Goal: Task Accomplishment & Management: Complete application form

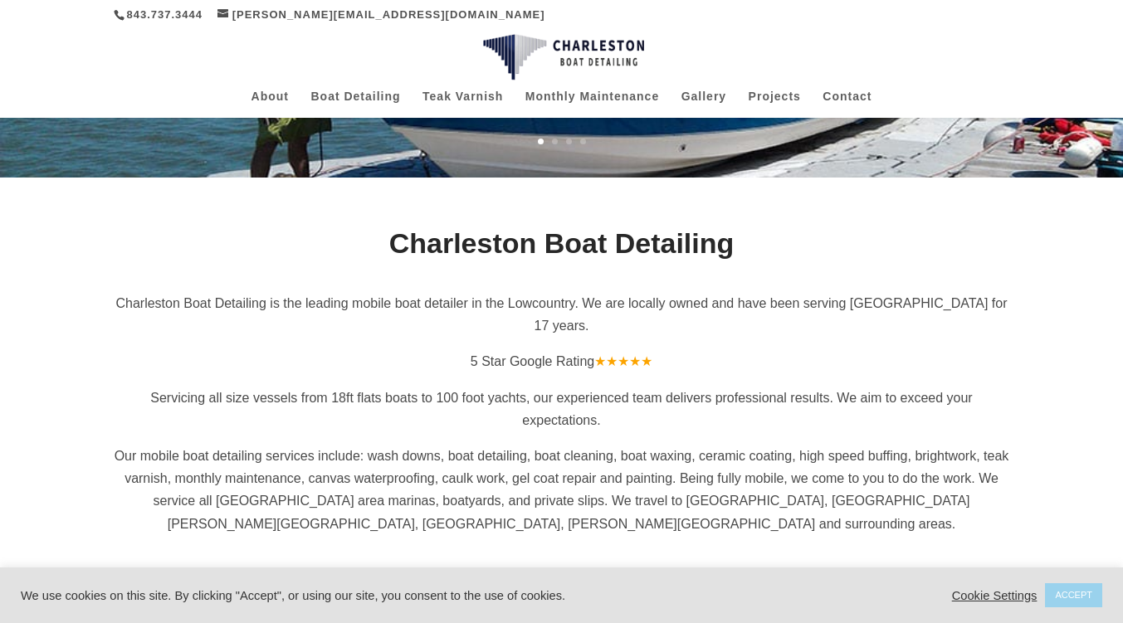
scroll to position [266, 0]
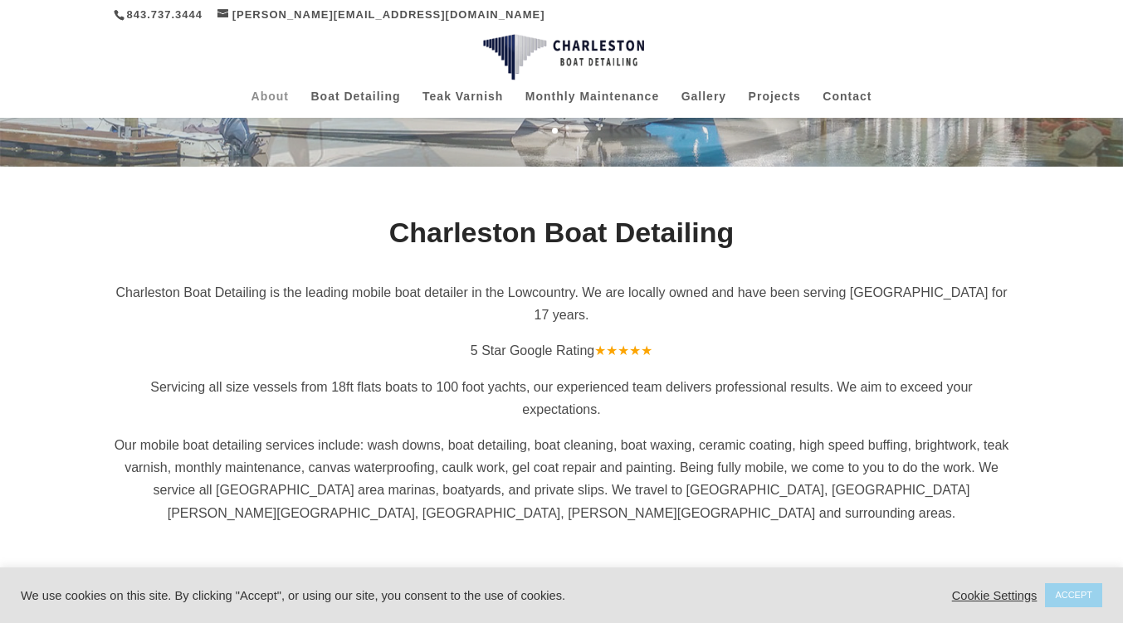
click at [280, 92] on link "About" at bounding box center [269, 103] width 37 height 27
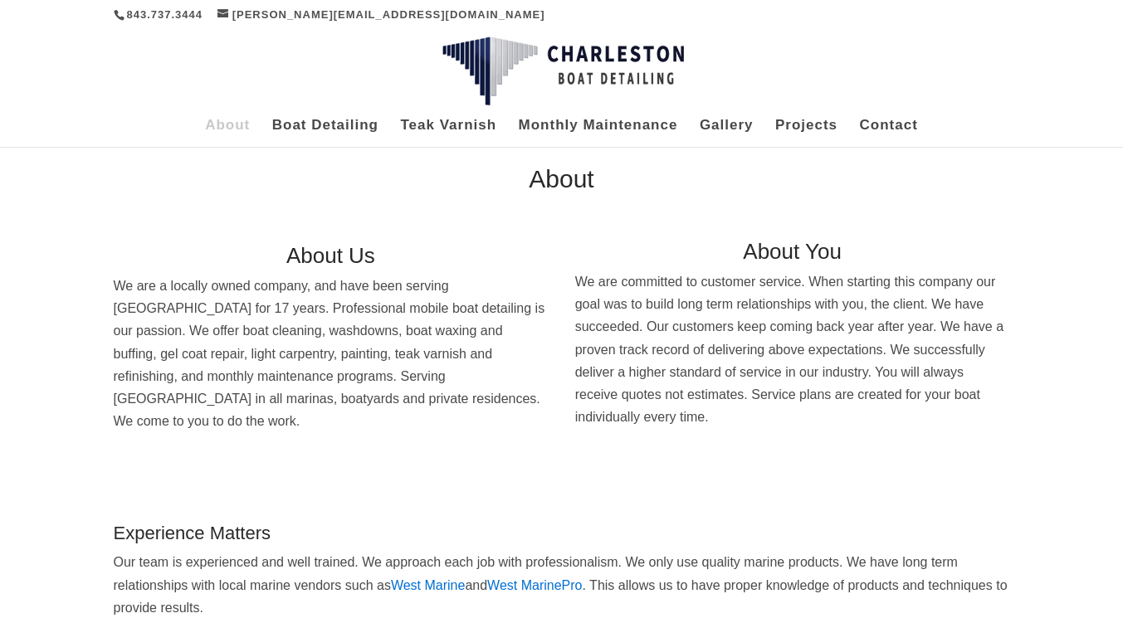
click at [344, 115] on div "About Boat Detailing Teak Varnish Monthly Maintenance Gallery Projects Contact …" at bounding box center [562, 131] width 896 height 32
click at [342, 123] on link "Boat Detailing" at bounding box center [325, 132] width 106 height 27
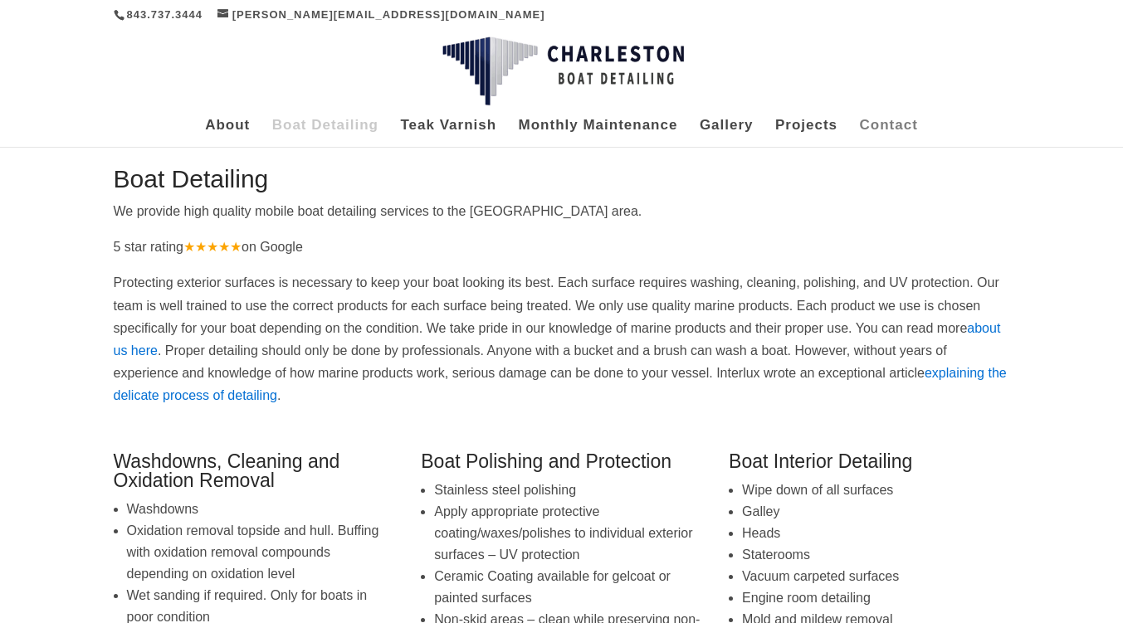
click at [893, 119] on link "Contact" at bounding box center [889, 132] width 58 height 27
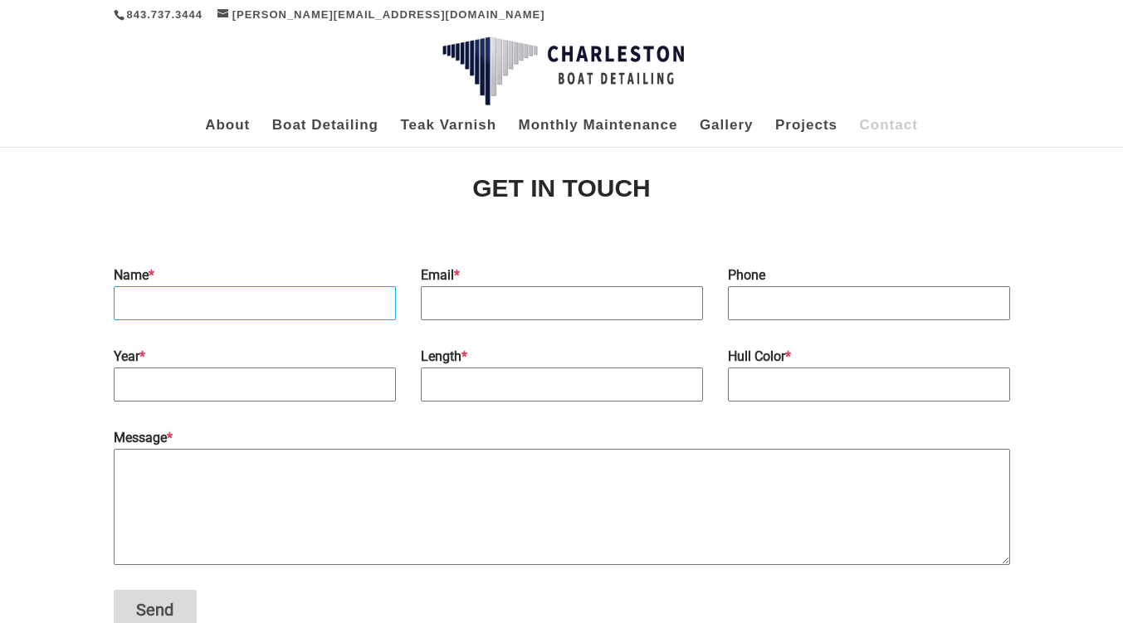
click at [286, 310] on input "Name *" at bounding box center [255, 303] width 282 height 34
type input "Nick Sabbagh"
type input "nicksabbagh1996@gmail.com"
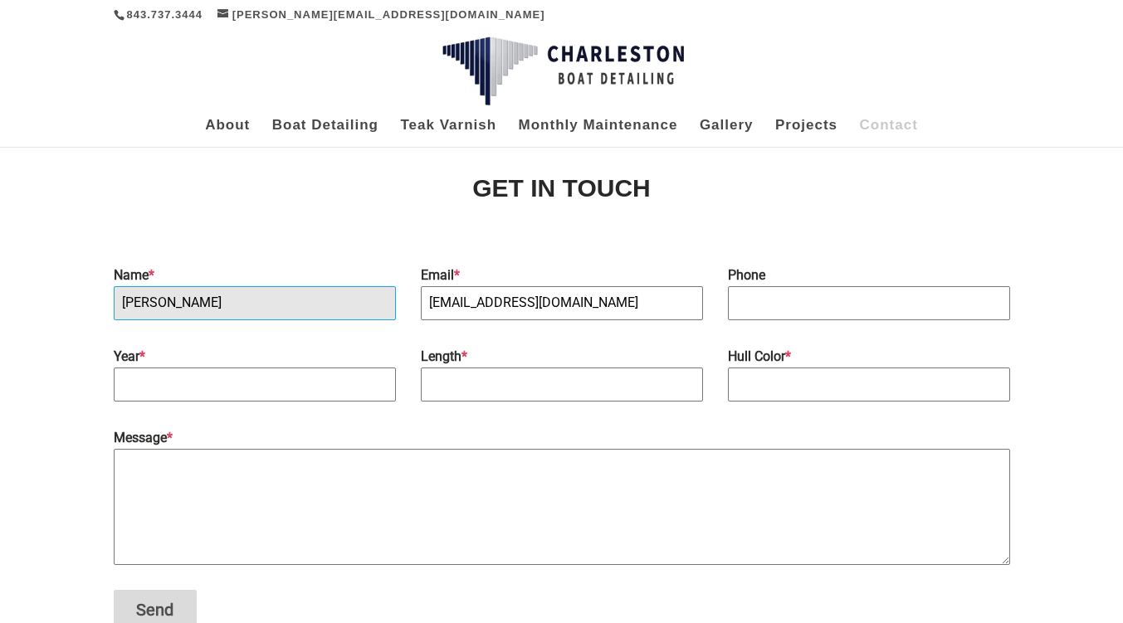
type input "7049369035"
click at [280, 367] on label "Year *" at bounding box center [255, 356] width 282 height 22
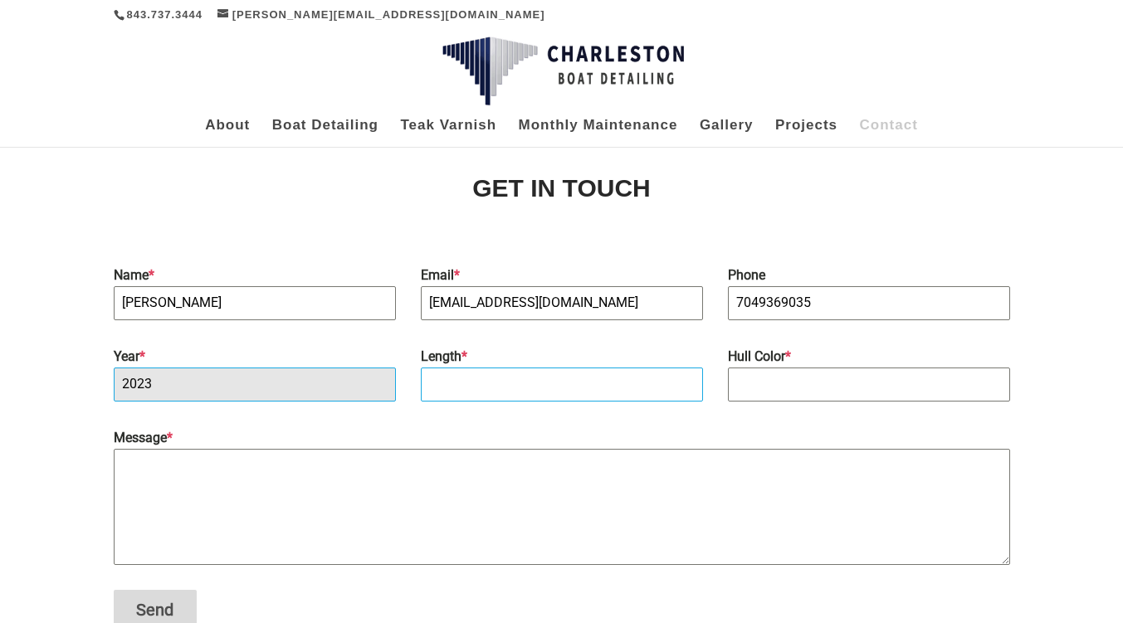
type input "2023"
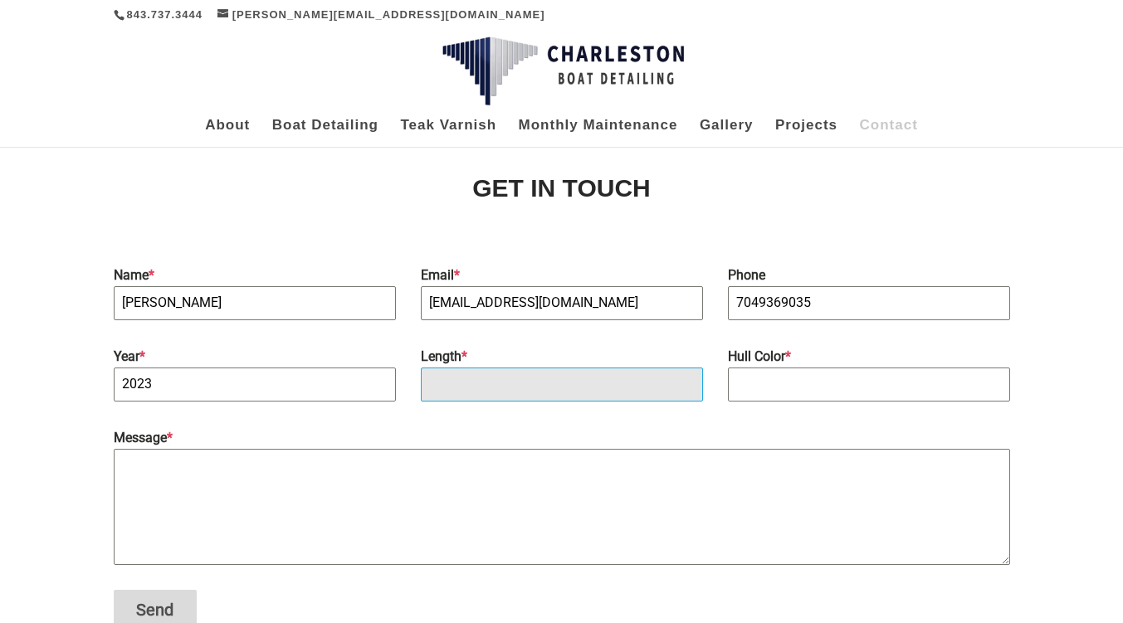
click at [463, 384] on input "Length *" at bounding box center [562, 385] width 282 height 34
type input "23'"
click at [763, 384] on input "Hull Color *" at bounding box center [869, 385] width 282 height 34
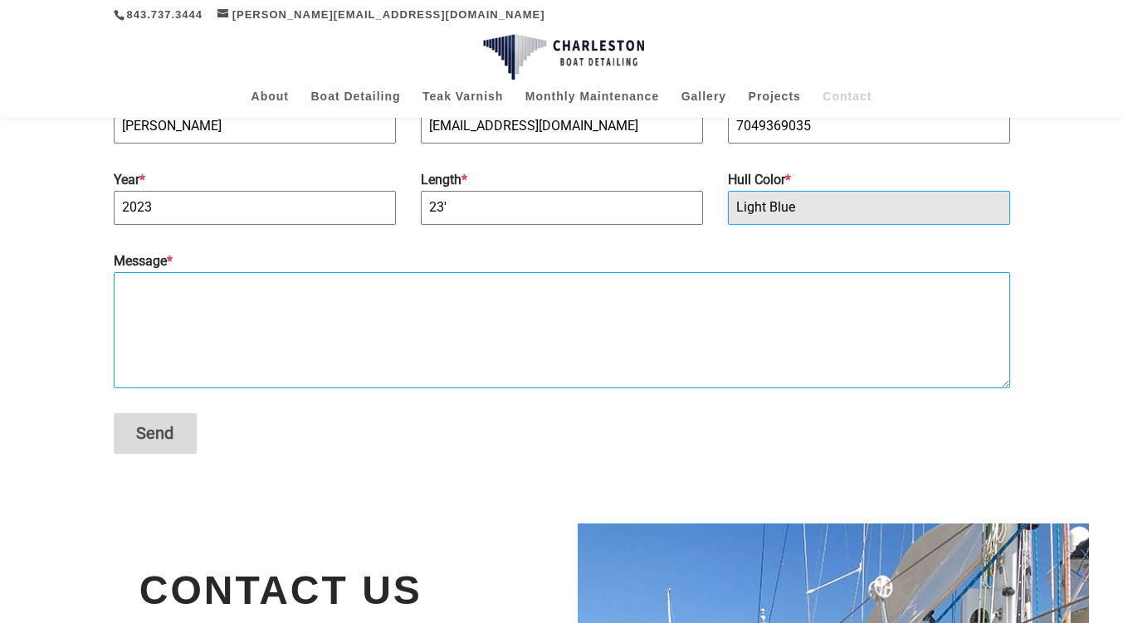
scroll to position [144, 0]
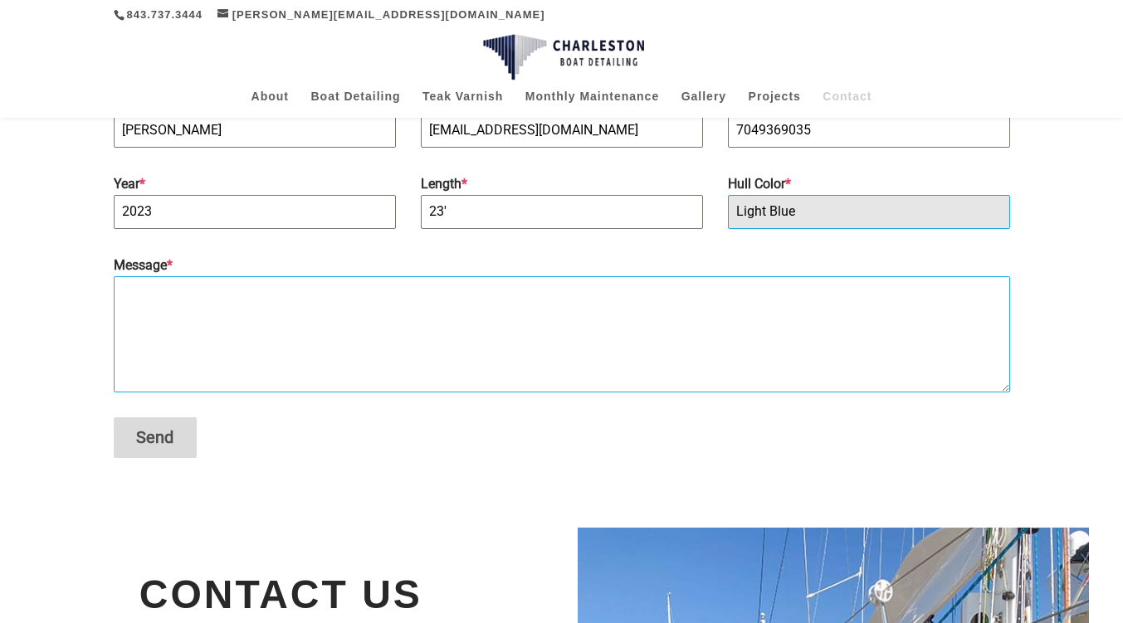
type input "Light Blue"
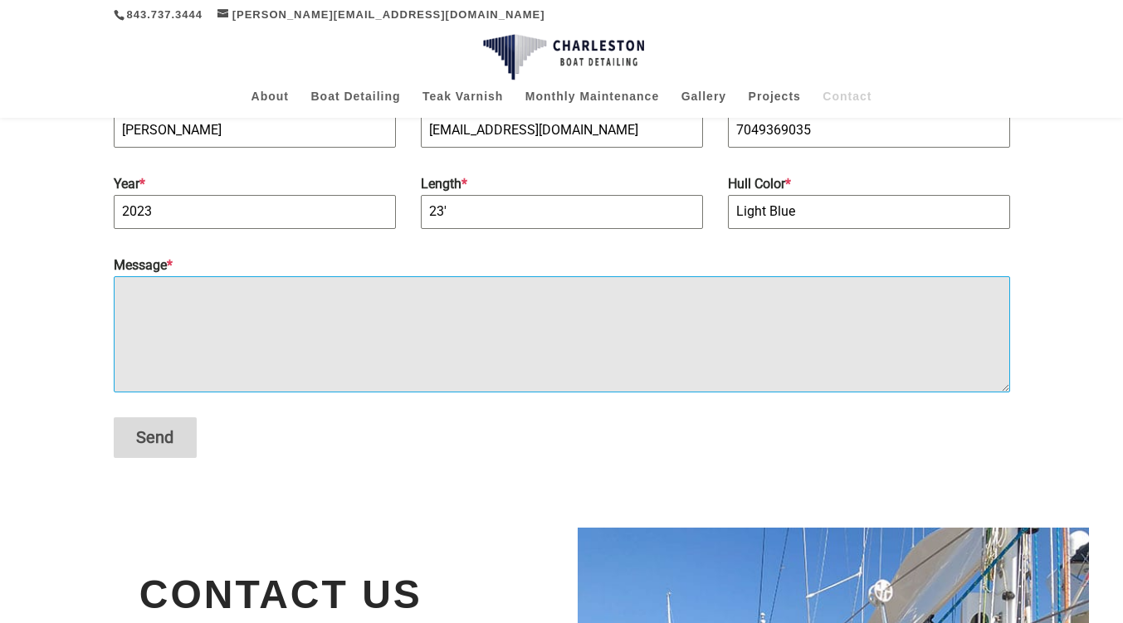
click at [294, 319] on textarea "Message *" at bounding box center [562, 334] width 896 height 116
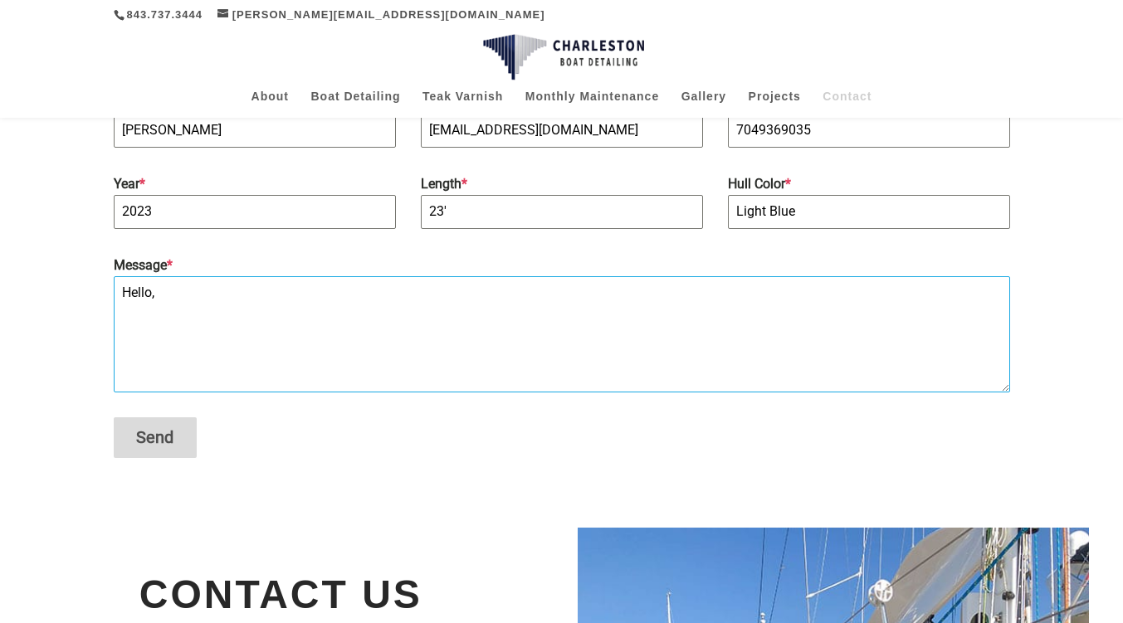
click at [295, 324] on textarea "Hello," at bounding box center [562, 334] width 896 height 116
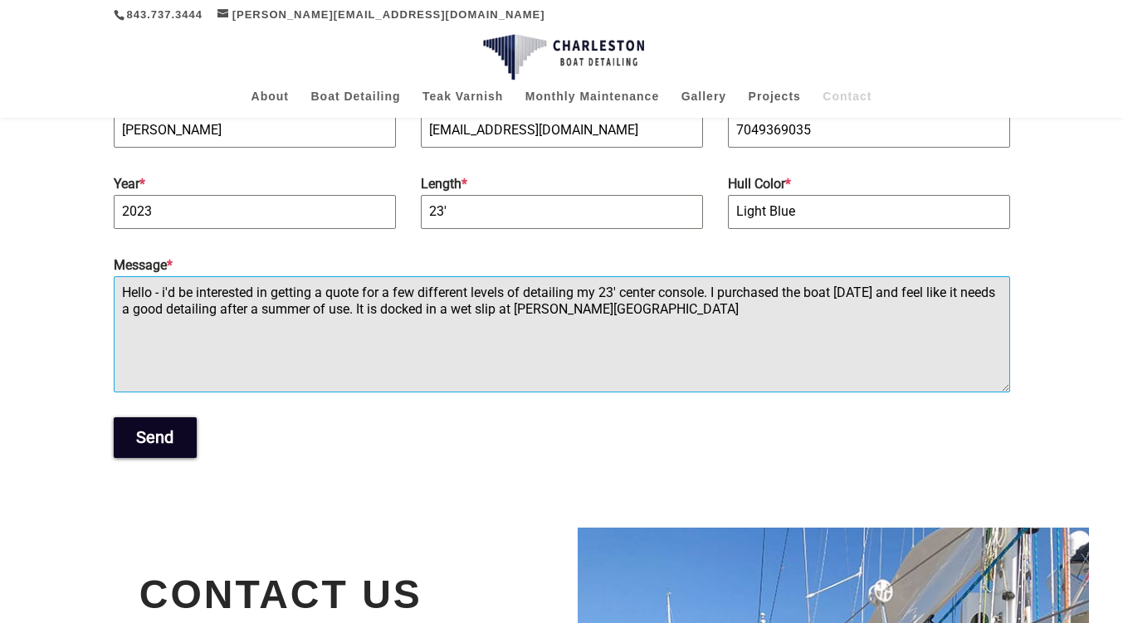
type textarea "Hello - i'd be interested in getting a quote for a few different levels of deta…"
click at [155, 449] on button "Send" at bounding box center [155, 437] width 83 height 41
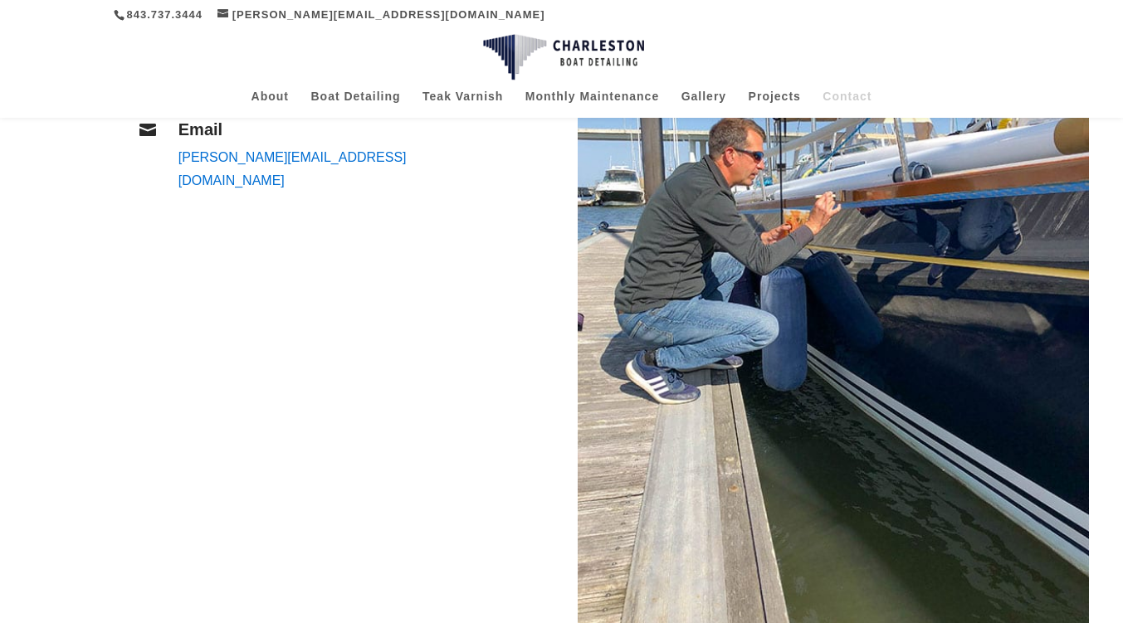
scroll to position [261, 0]
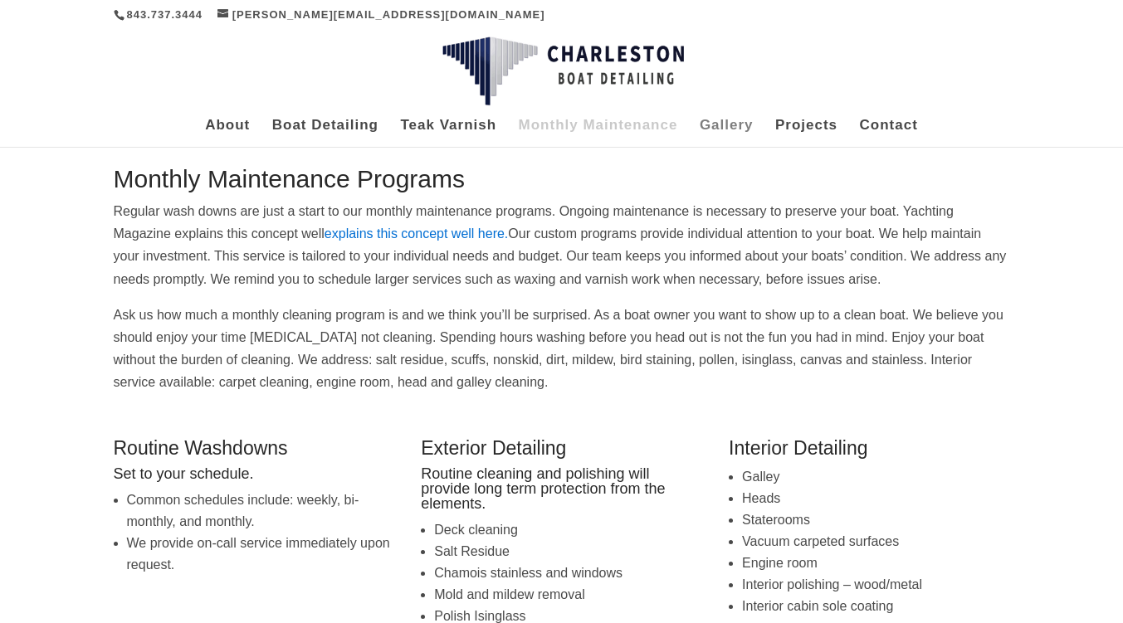
click at [729, 121] on link "Gallery" at bounding box center [727, 132] width 54 height 27
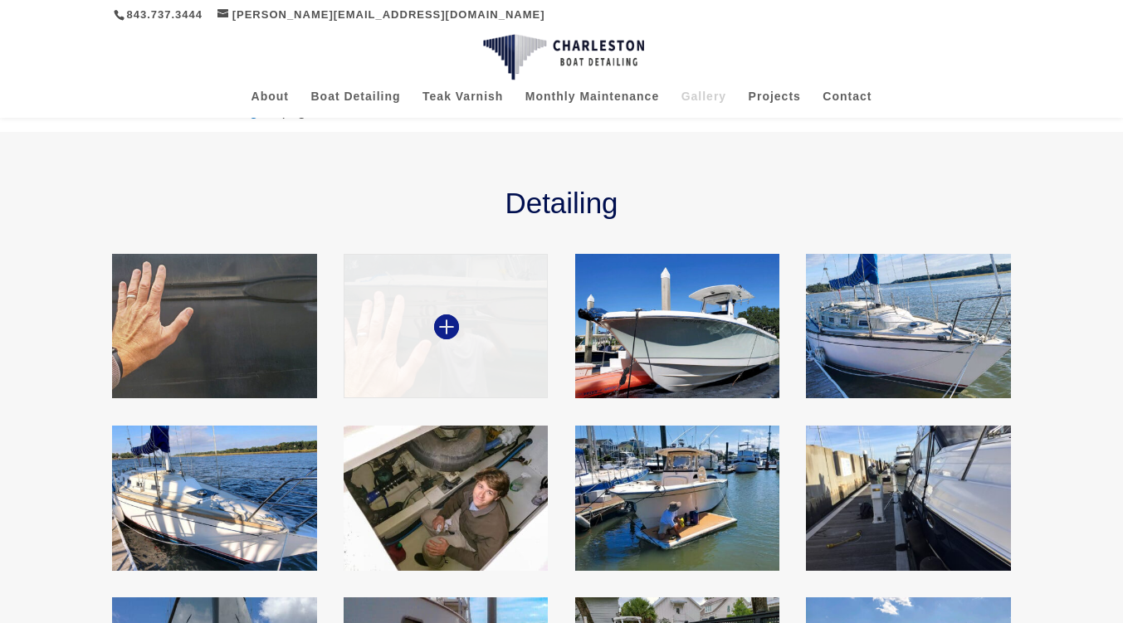
scroll to position [133, 0]
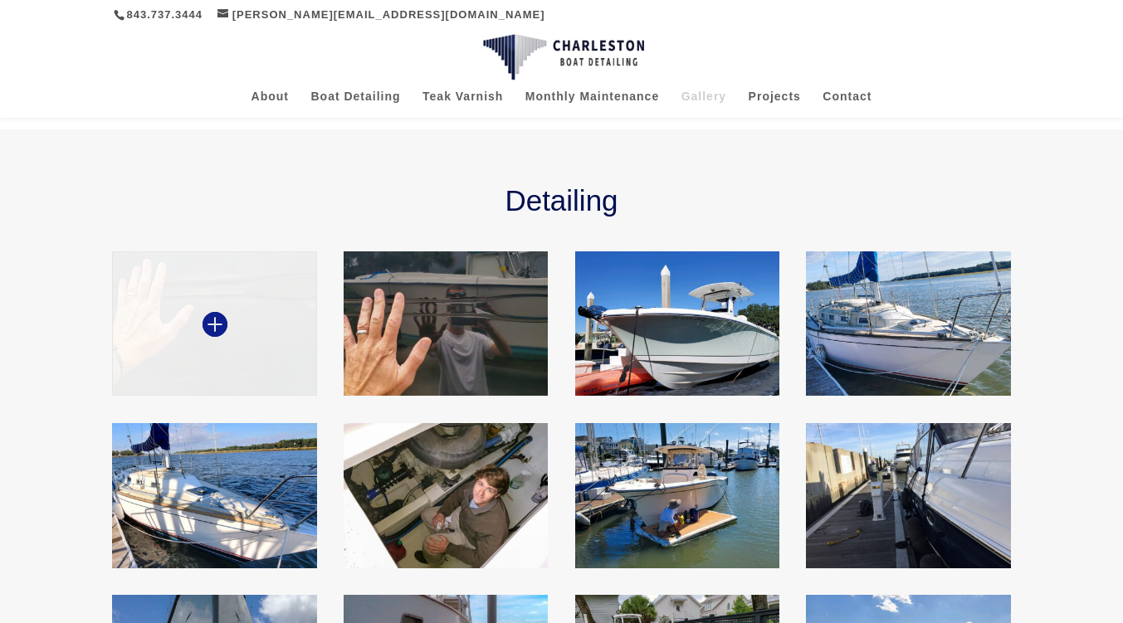
click at [255, 306] on img at bounding box center [214, 323] width 204 height 145
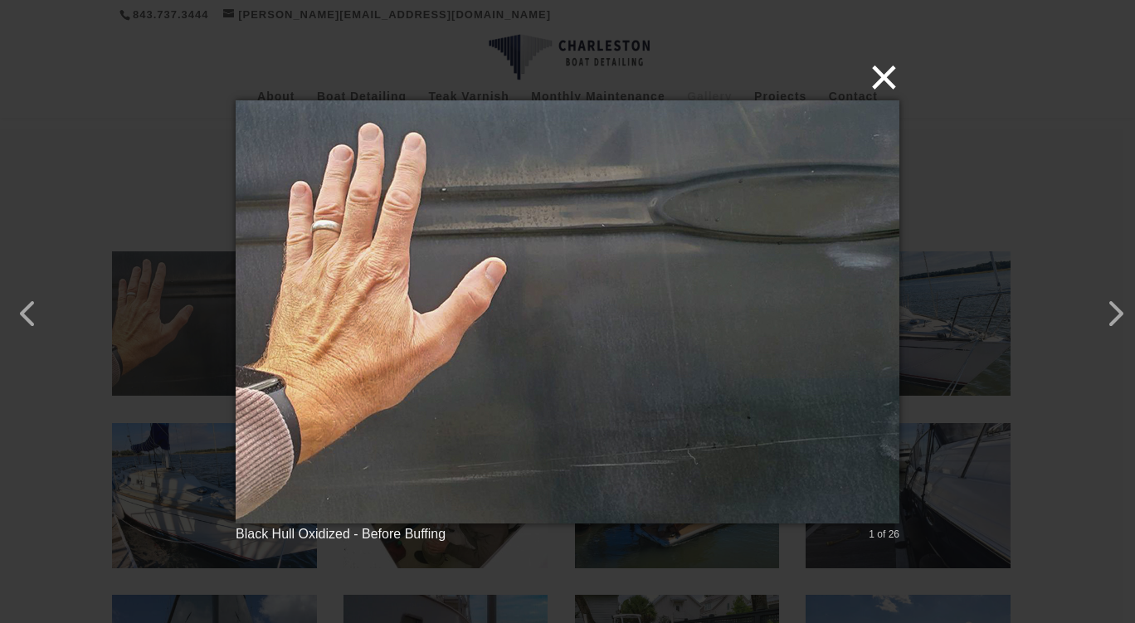
click at [879, 82] on button "×" at bounding box center [573, 77] width 664 height 37
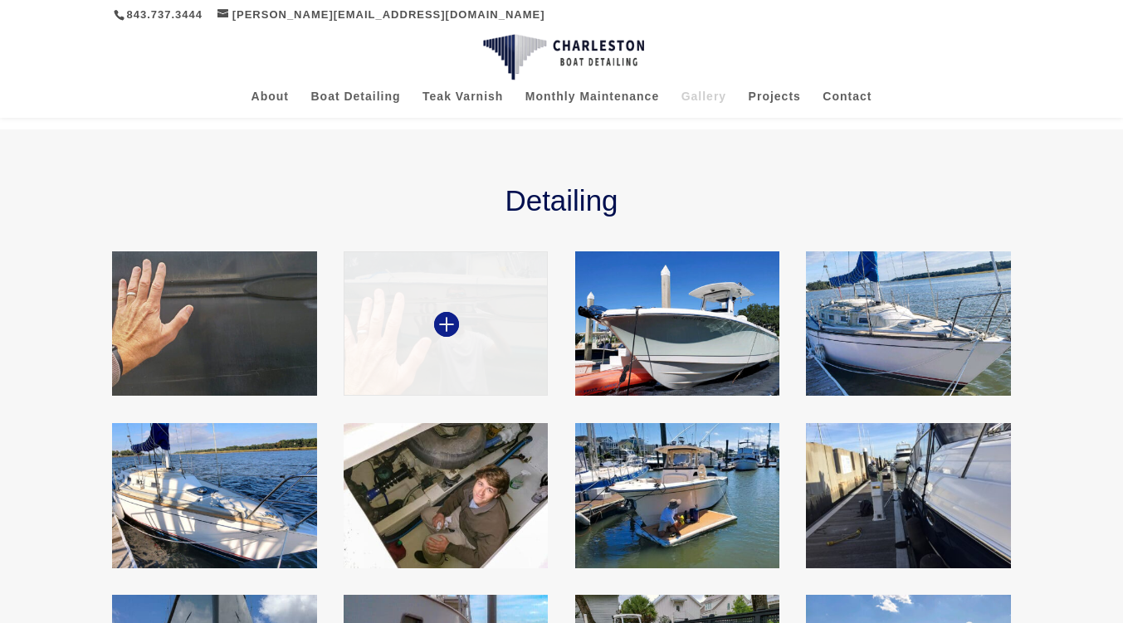
click at [451, 299] on img at bounding box center [446, 323] width 204 height 145
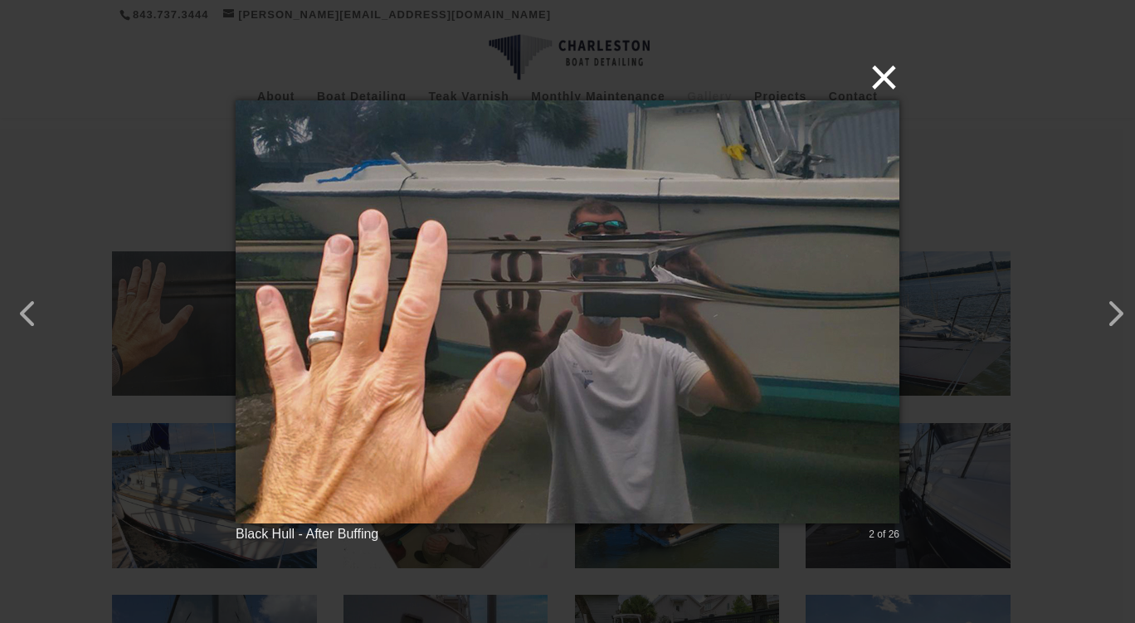
click at [870, 80] on button "×" at bounding box center [573, 77] width 664 height 37
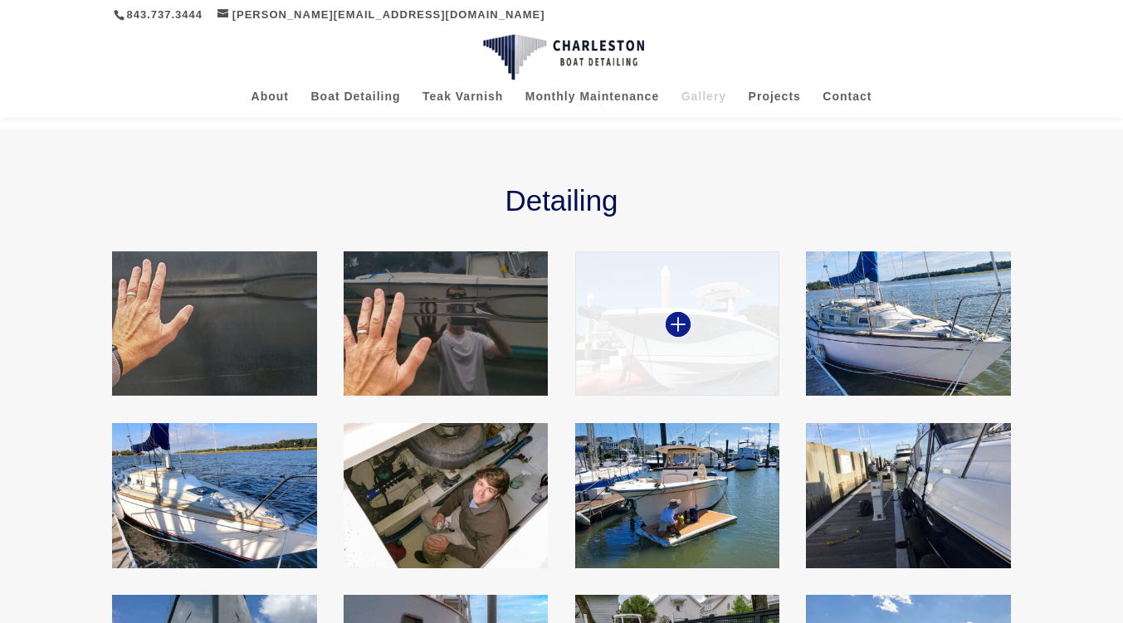
click at [708, 317] on img at bounding box center [677, 323] width 204 height 145
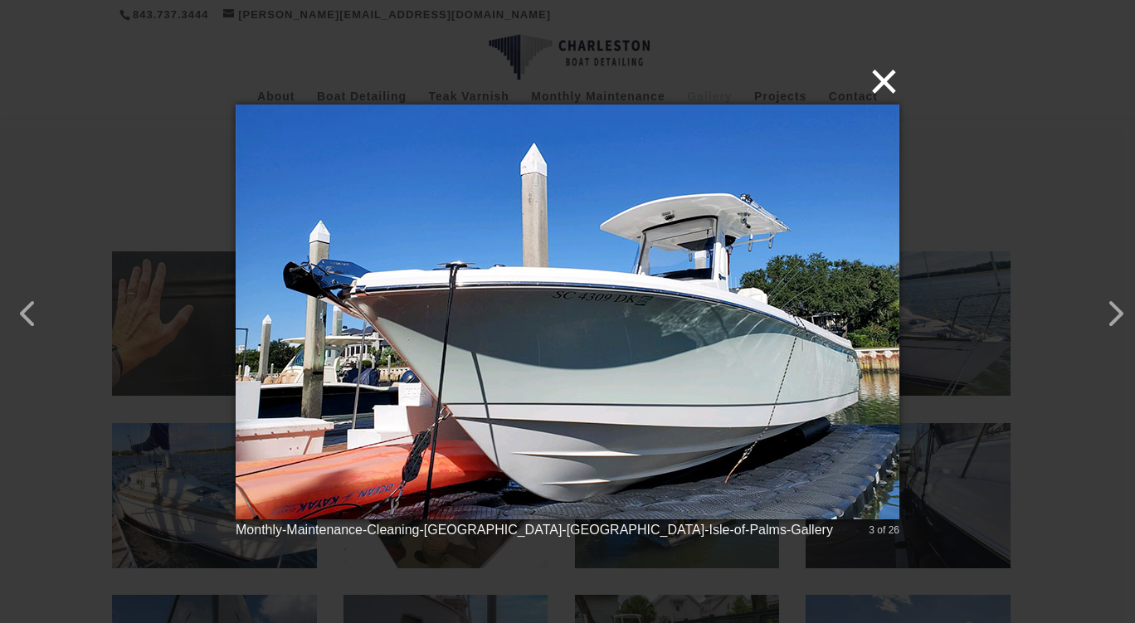
click at [885, 90] on button "×" at bounding box center [573, 81] width 664 height 37
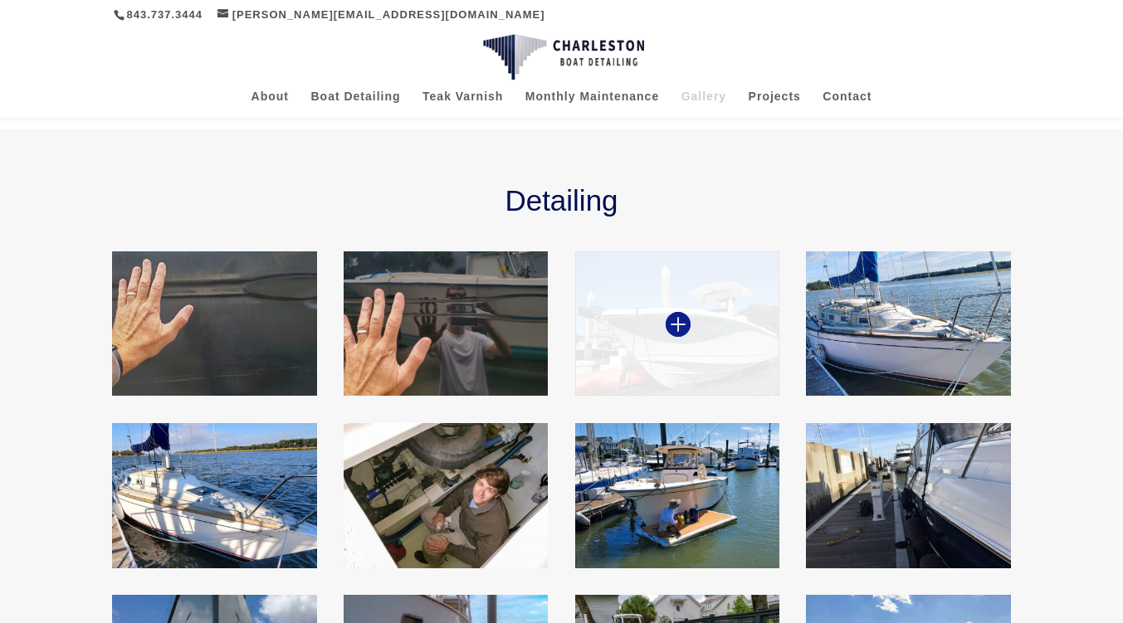
click at [746, 307] on img at bounding box center [677, 323] width 204 height 145
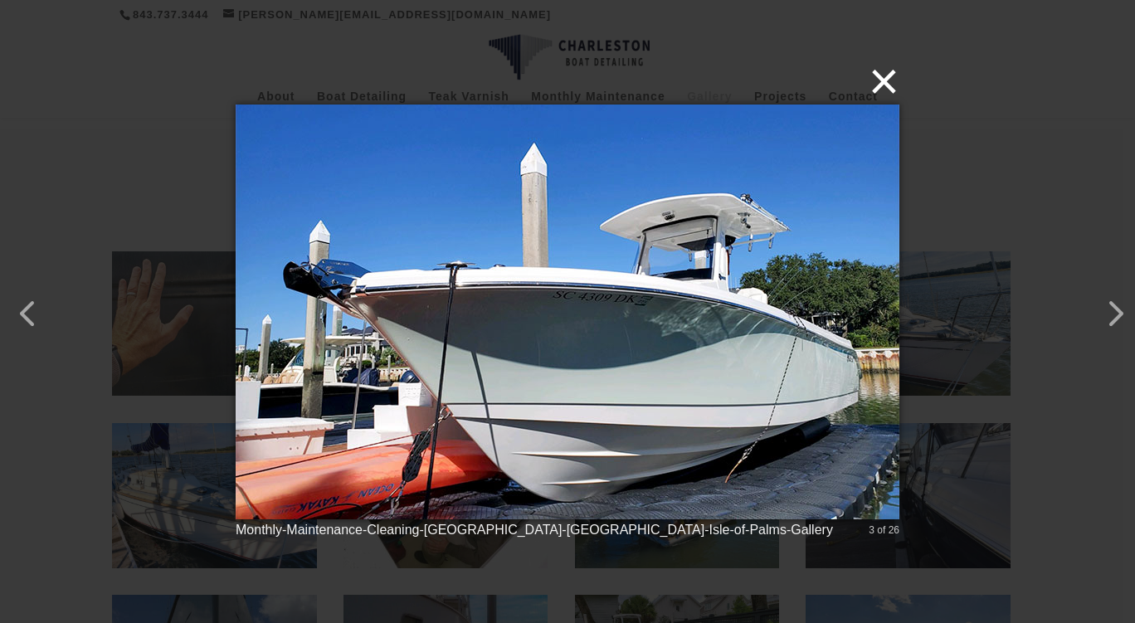
click at [895, 83] on button "×" at bounding box center [573, 81] width 664 height 37
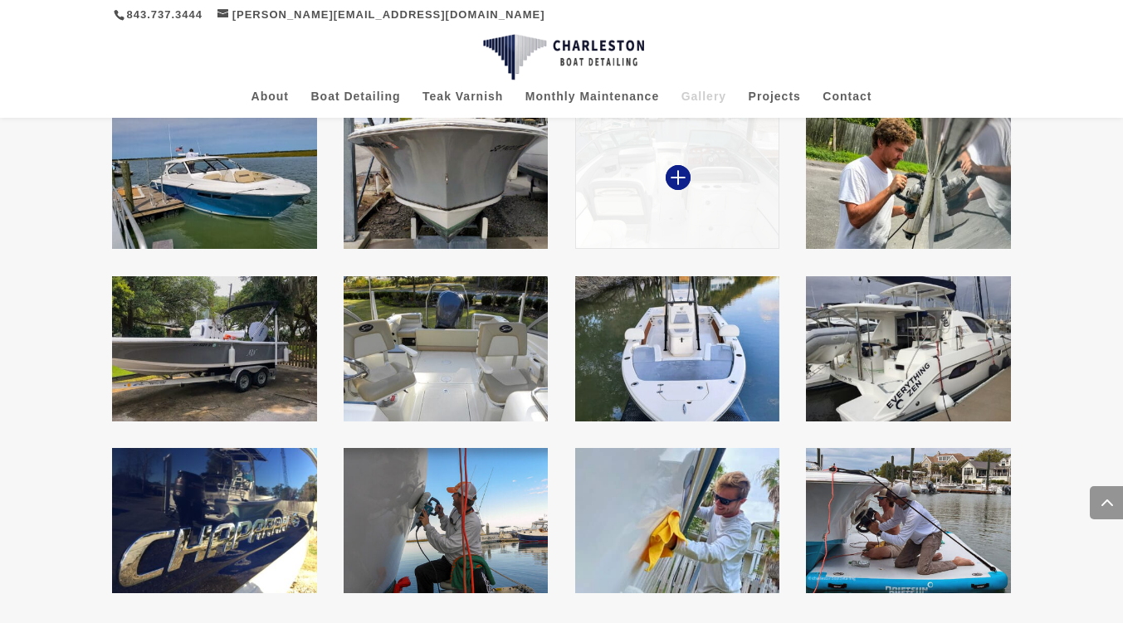
scroll to position [797, 0]
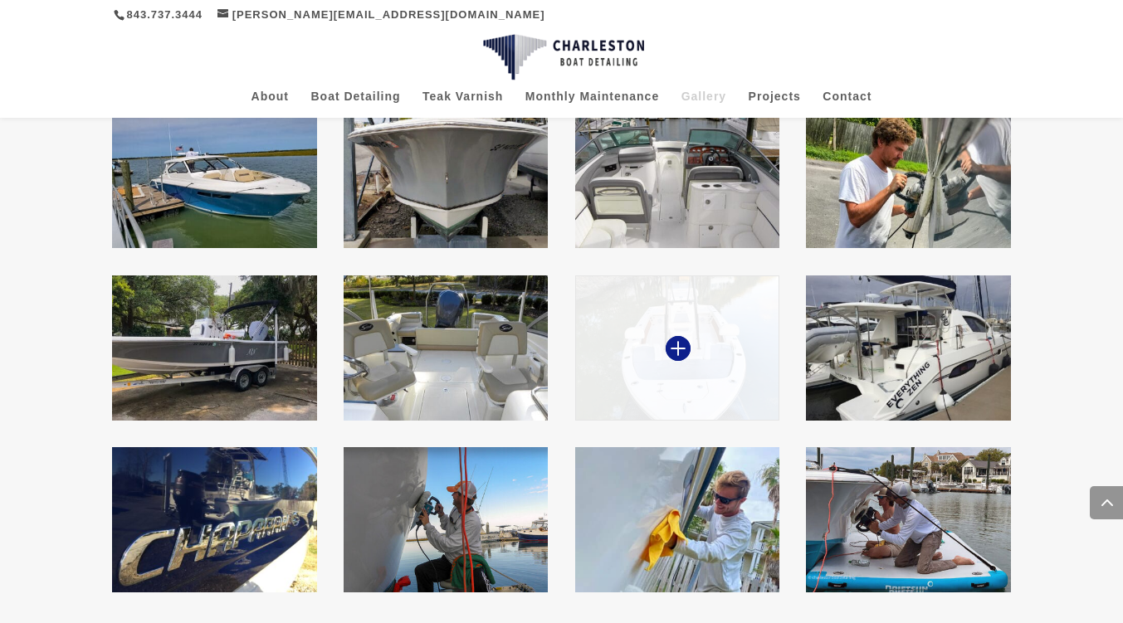
click at [686, 314] on img at bounding box center [677, 347] width 204 height 145
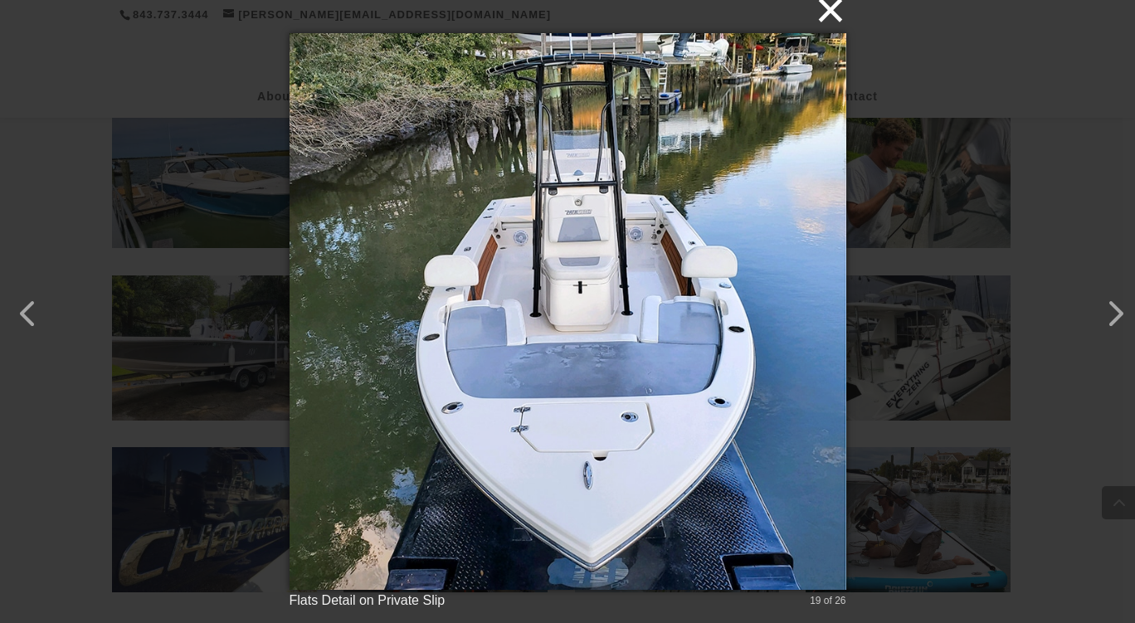
click at [841, 8] on button "×" at bounding box center [573, 10] width 557 height 37
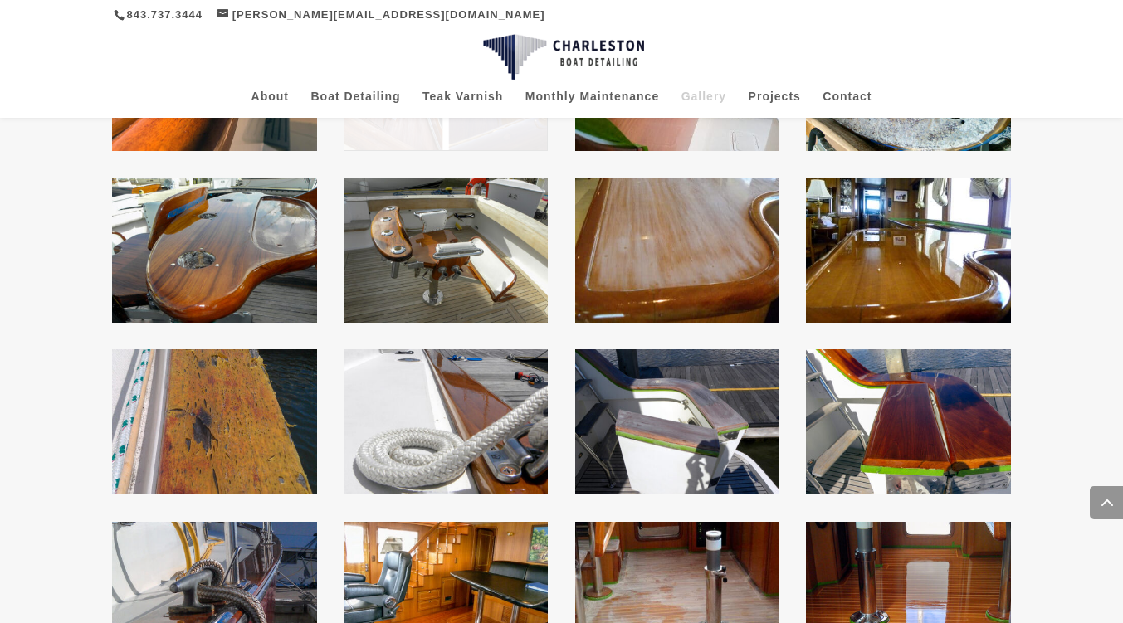
scroll to position [1527, 0]
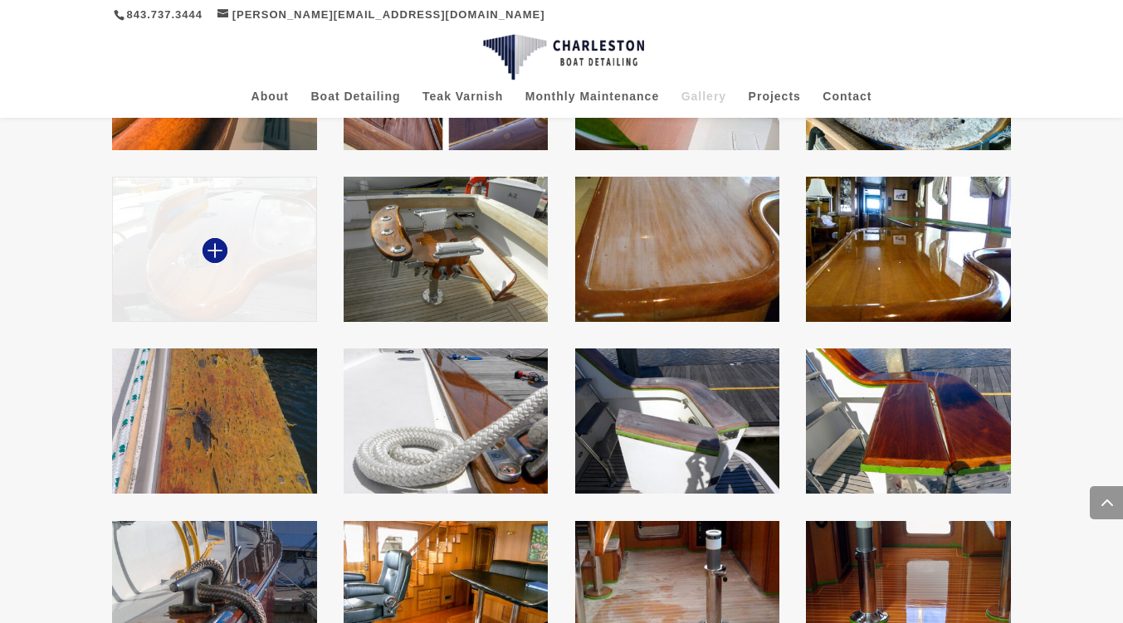
click at [197, 205] on img at bounding box center [214, 249] width 204 height 145
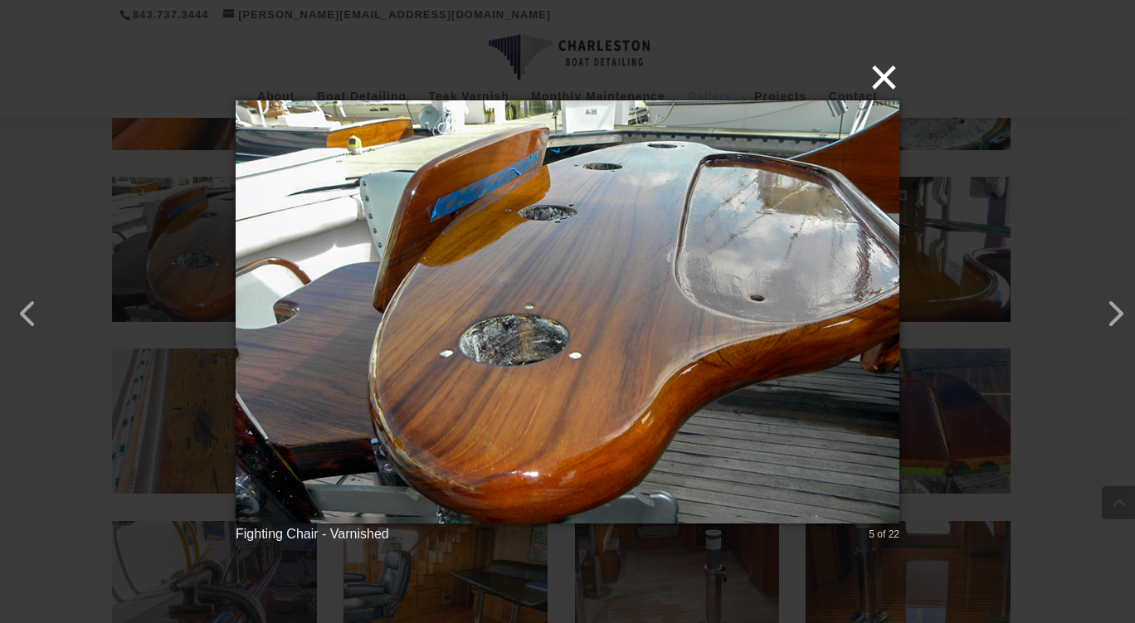
click at [874, 72] on button "×" at bounding box center [573, 77] width 664 height 37
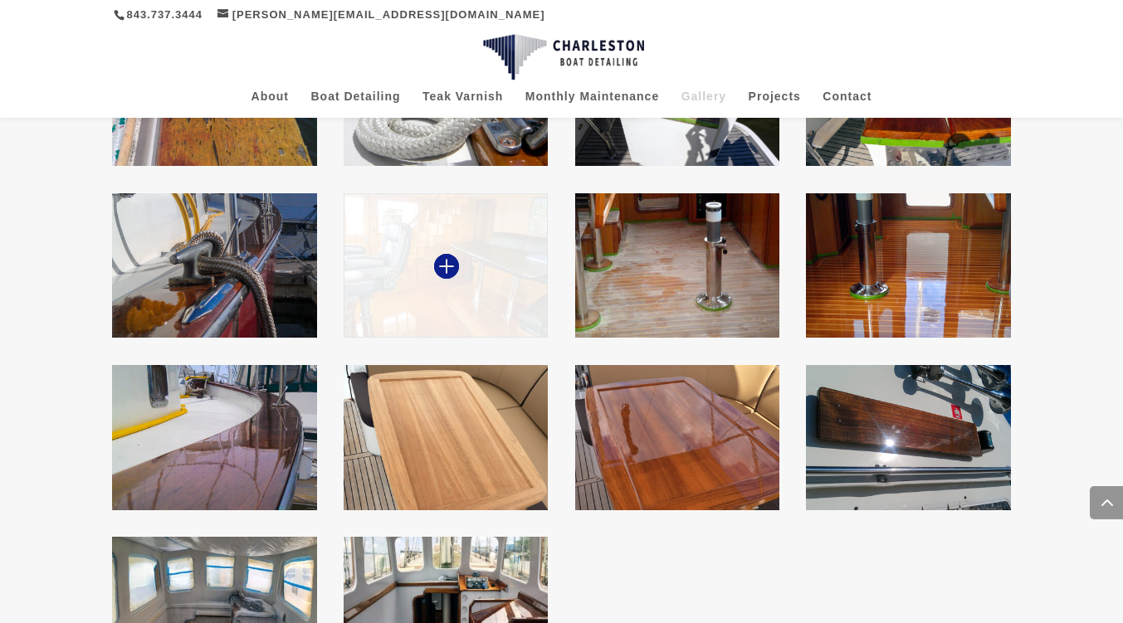
scroll to position [1859, 0]
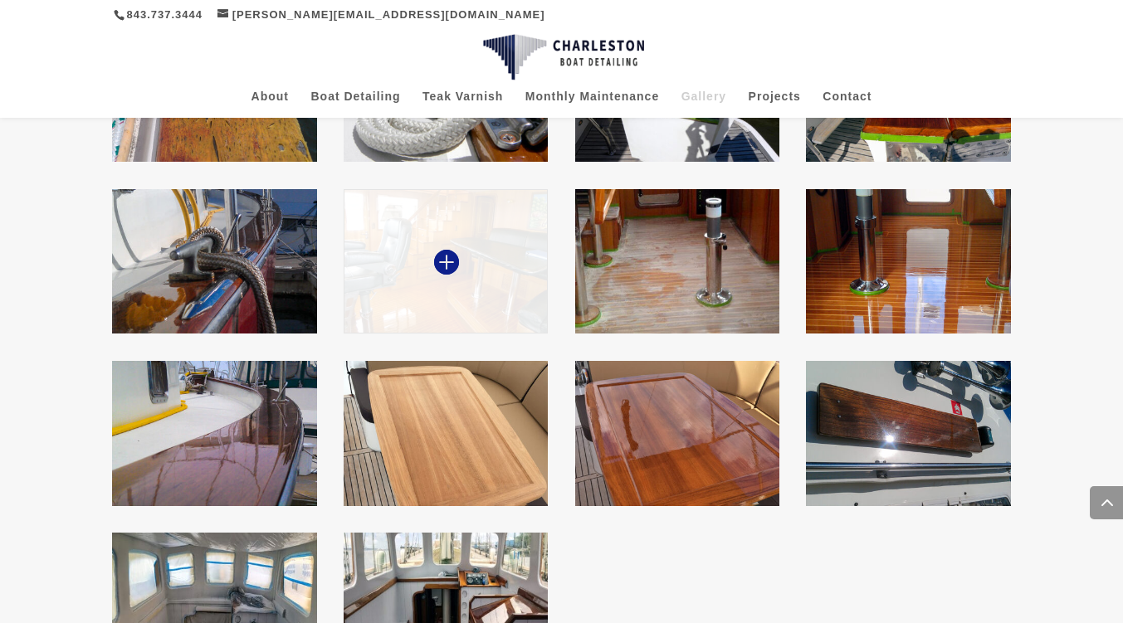
click at [471, 234] on img at bounding box center [446, 261] width 204 height 145
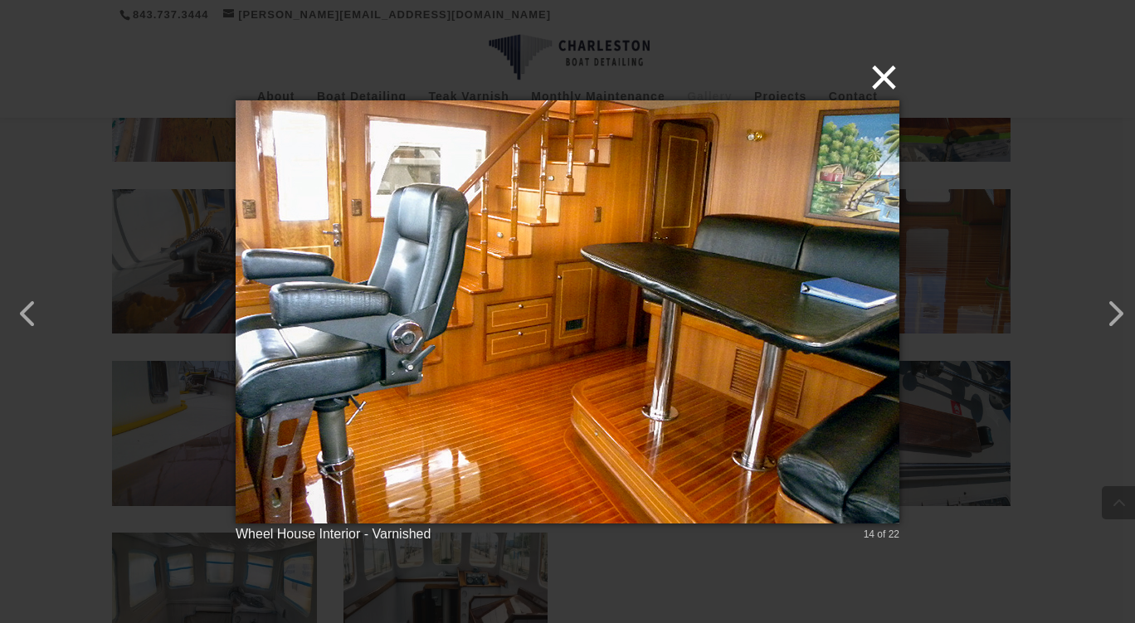
click button "×"
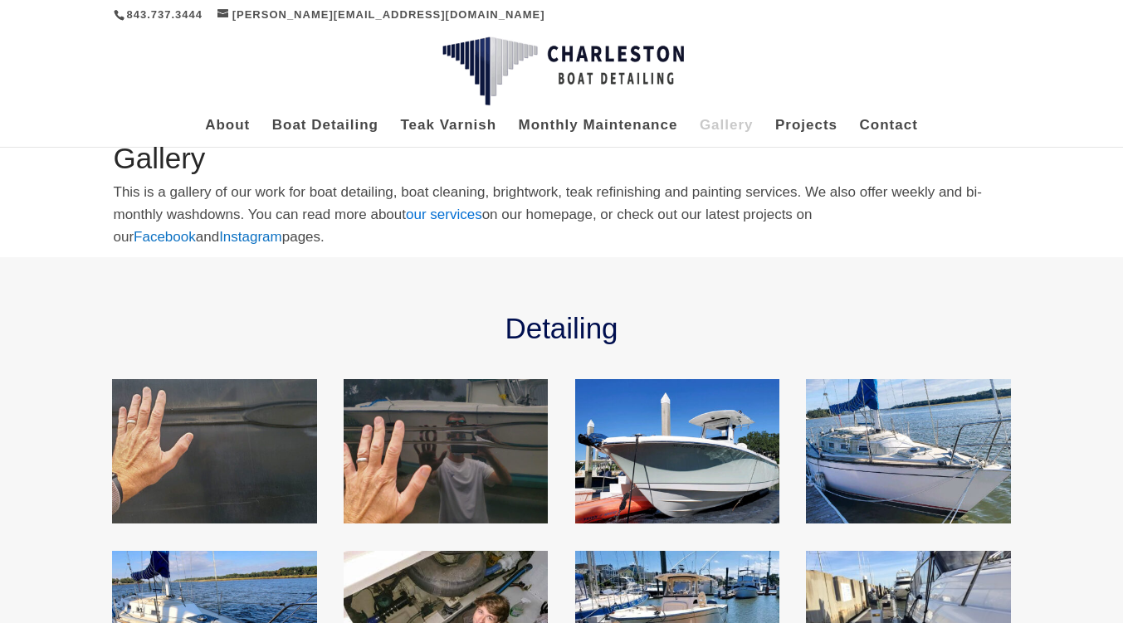
scroll to position [0, 0]
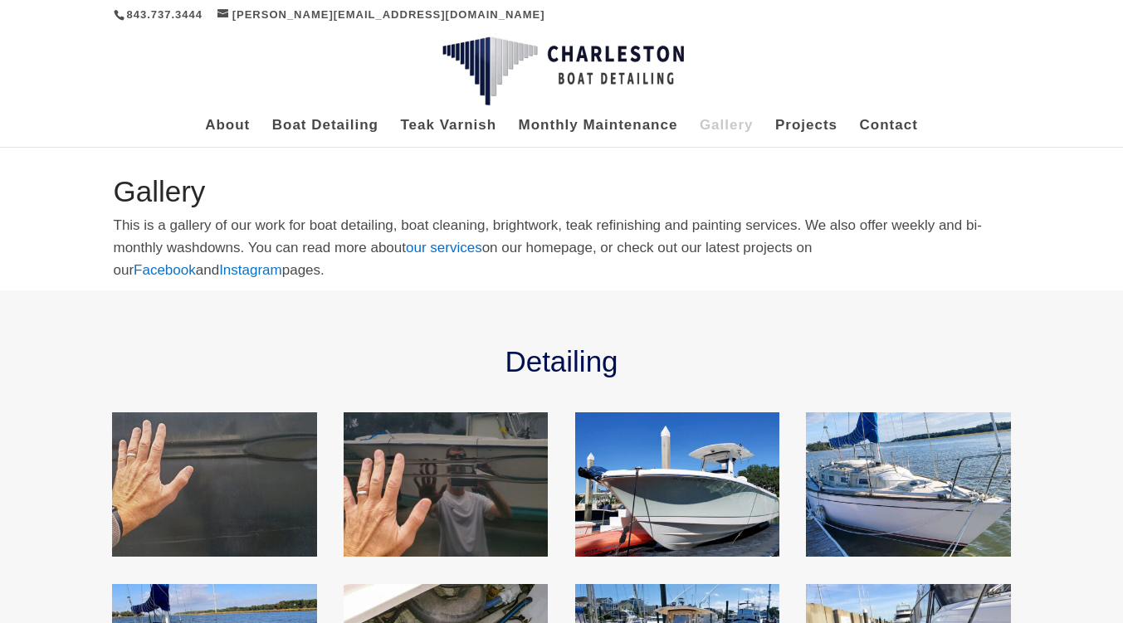
click div "About Boat Detailing Teak Varnish Monthly Maintenance Gallery Projects Contact …"
click link "Boat Detailing"
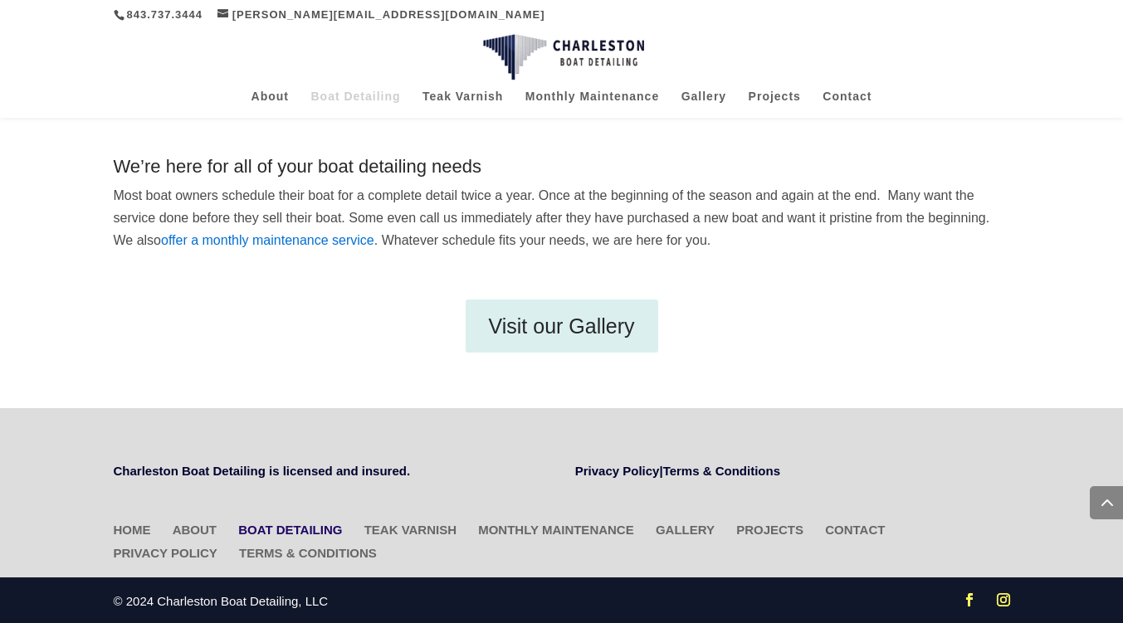
scroll to position [663, 0]
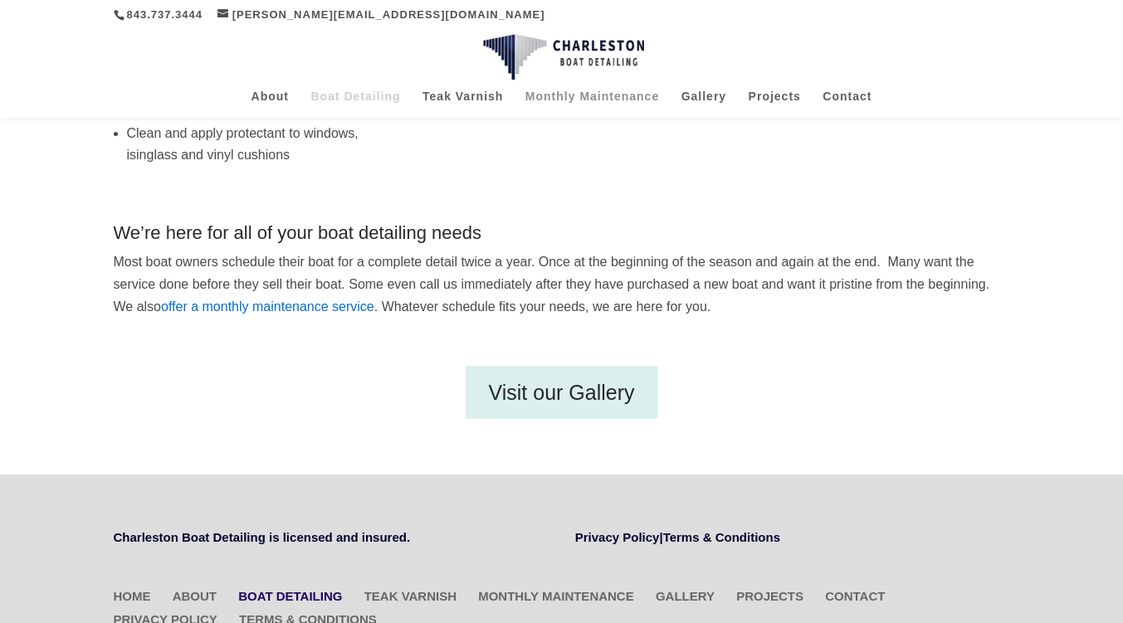
click at [530, 93] on link "Monthly Maintenance" at bounding box center [592, 103] width 134 height 27
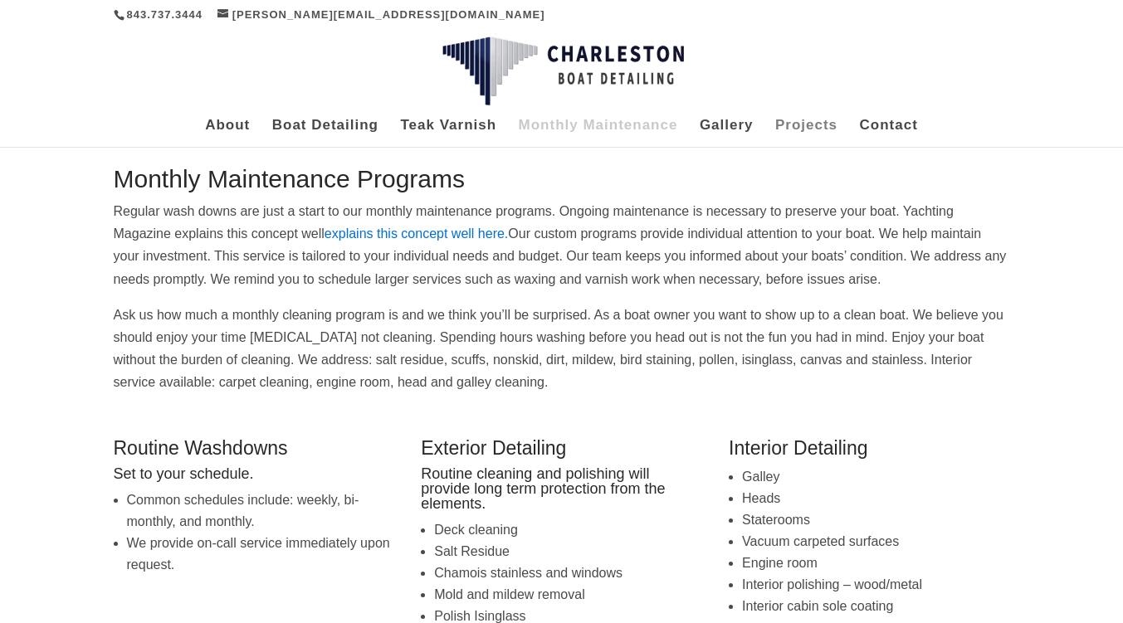
click at [804, 122] on link "Projects" at bounding box center [806, 132] width 62 height 27
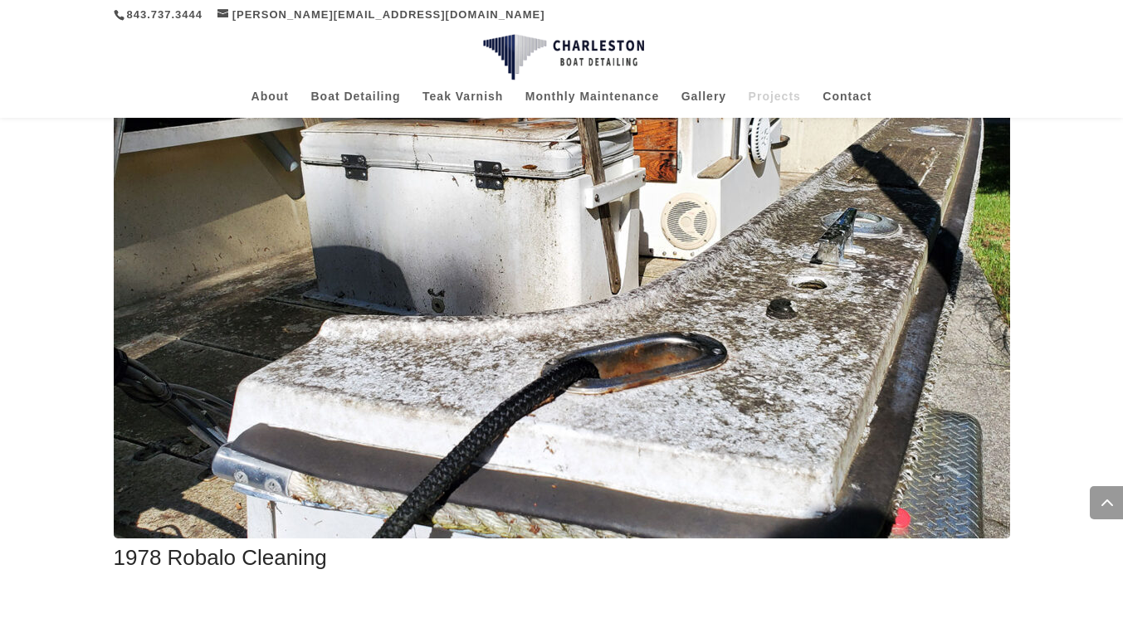
scroll to position [1328, 0]
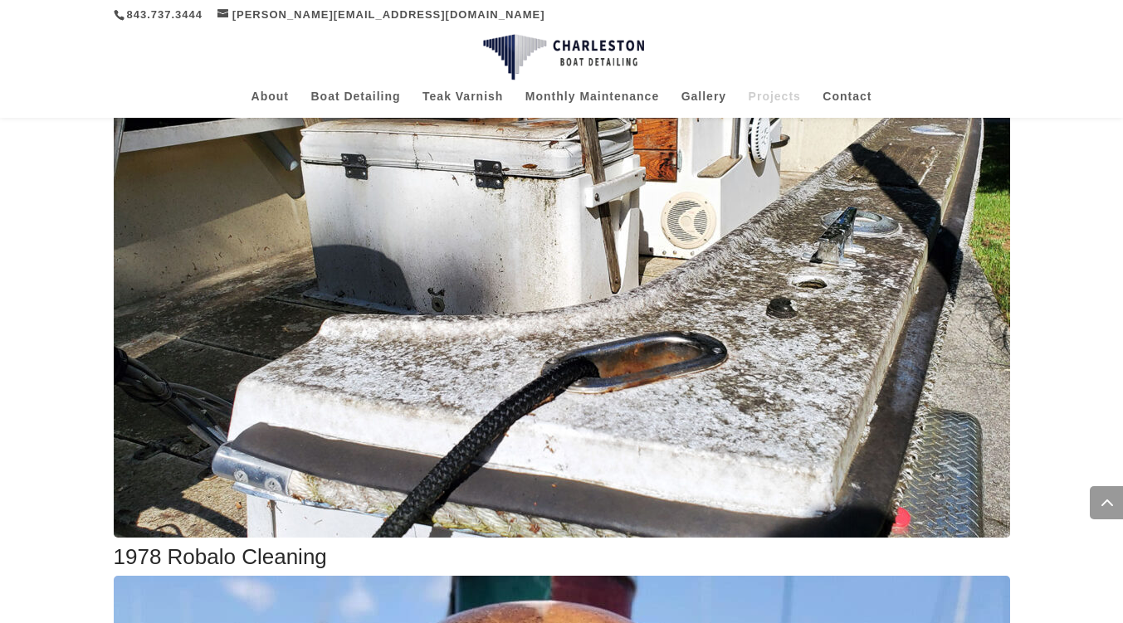
click at [574, 264] on img at bounding box center [562, 299] width 896 height 478
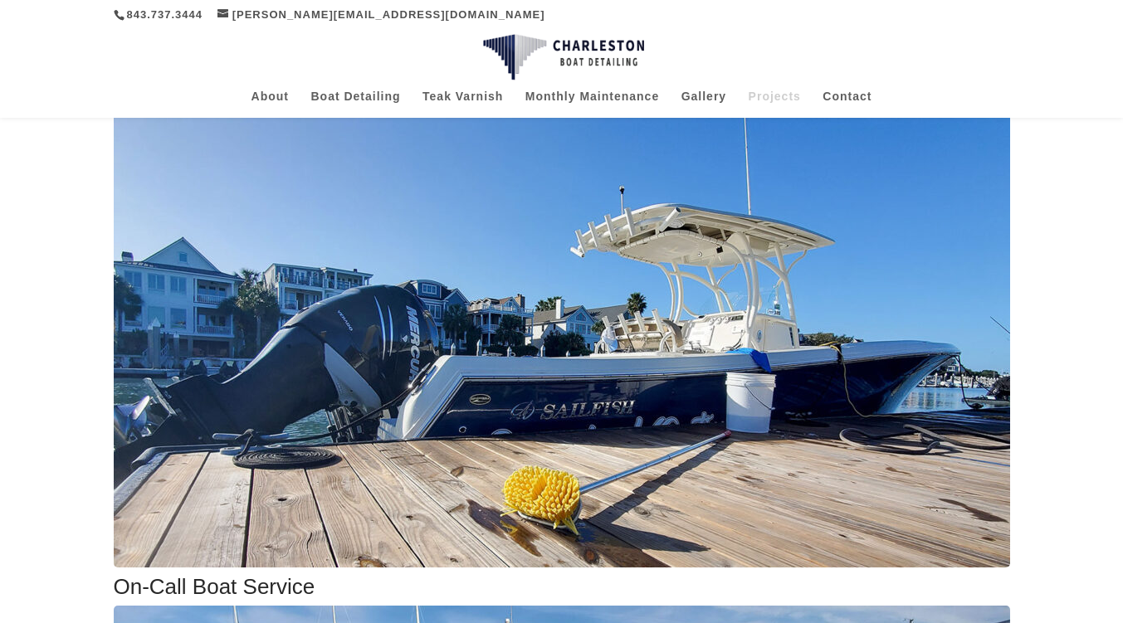
scroll to position [265, 0]
click at [463, 314] on img at bounding box center [562, 329] width 896 height 478
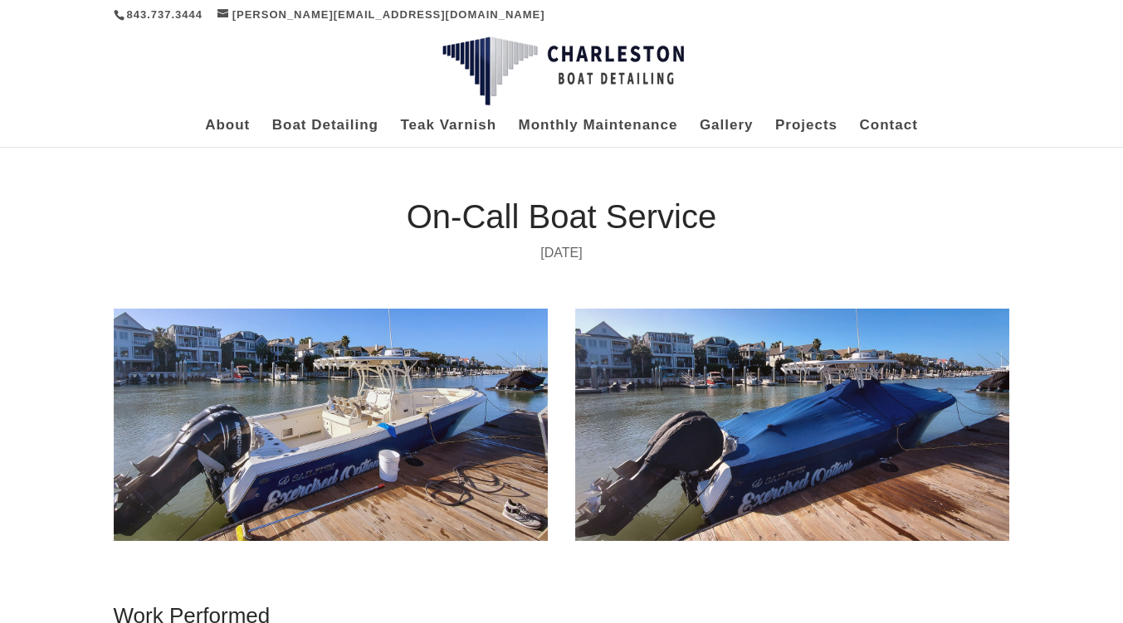
click at [368, 410] on img at bounding box center [331, 425] width 435 height 232
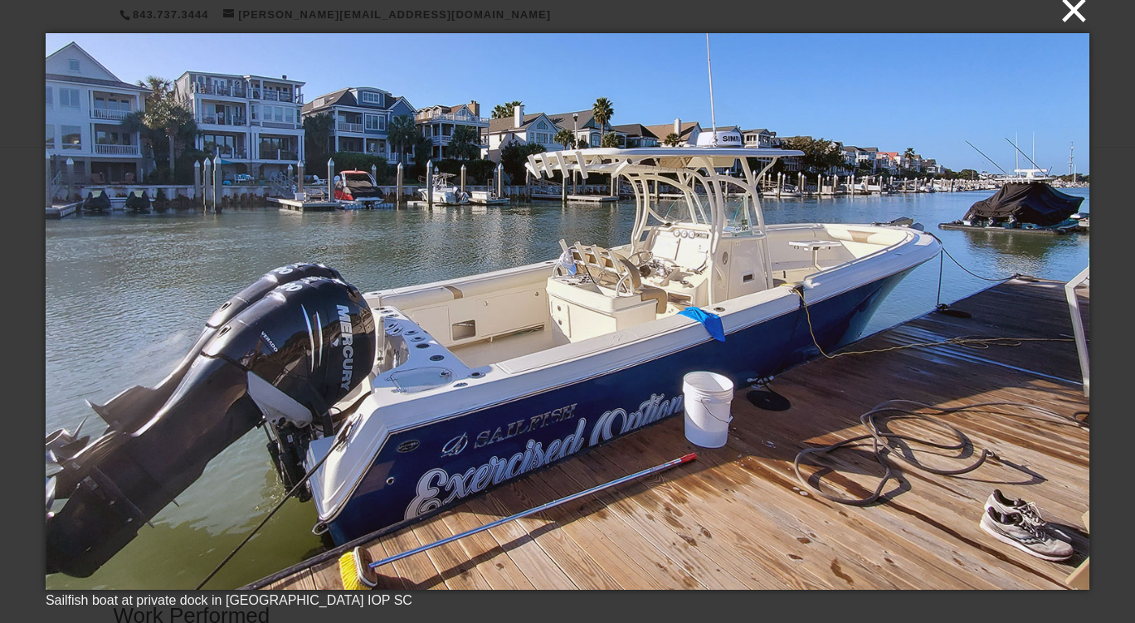
click at [1069, 12] on button "×" at bounding box center [573, 10] width 1044 height 37
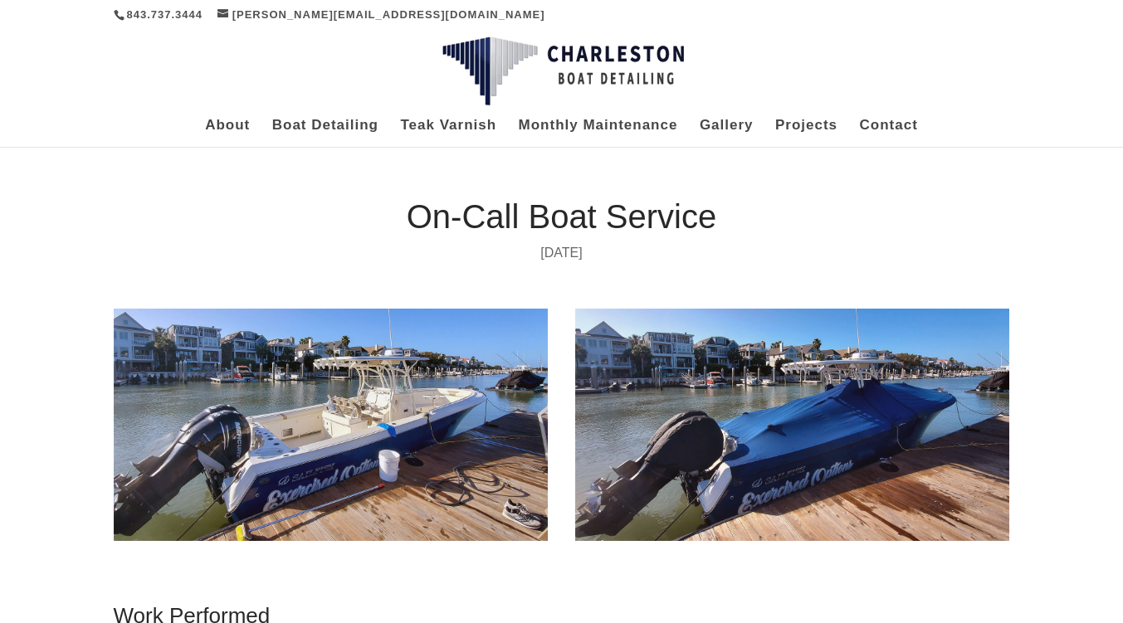
click at [823, 341] on img at bounding box center [792, 425] width 435 height 232
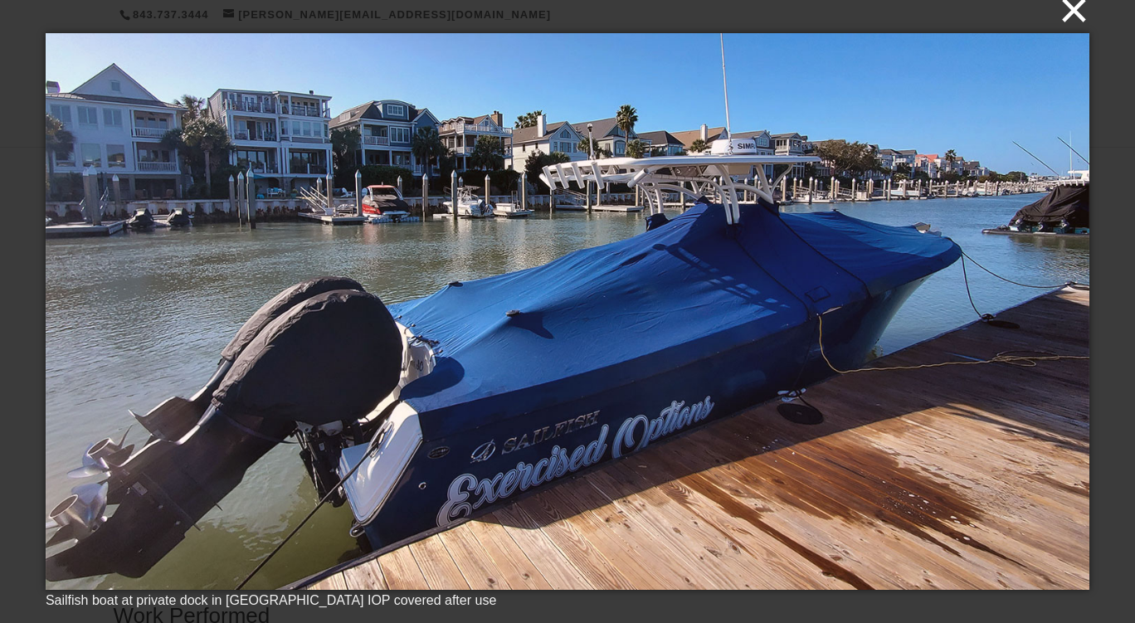
click at [1080, 18] on button "×" at bounding box center [573, 10] width 1044 height 37
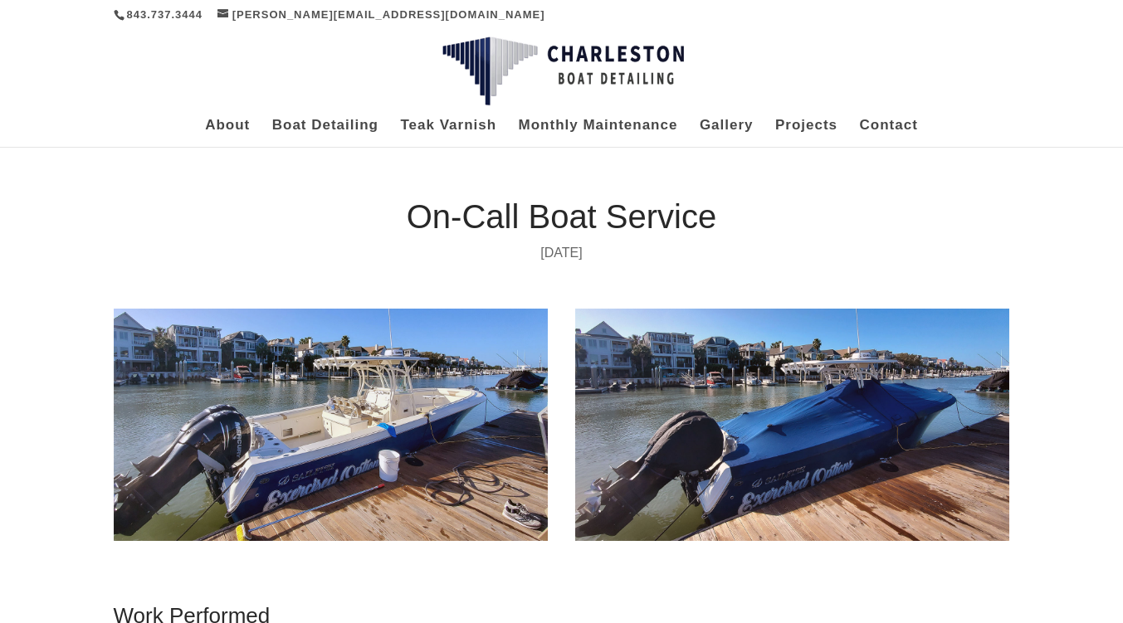
click at [763, 397] on img at bounding box center [792, 425] width 435 height 232
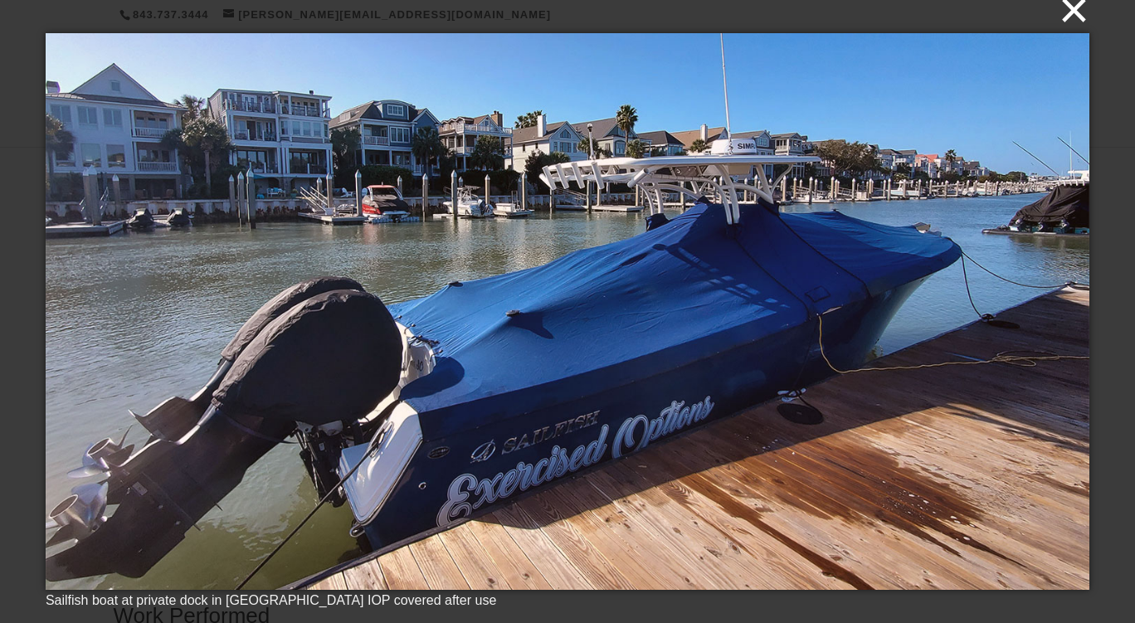
click at [1078, 22] on button "×" at bounding box center [573, 10] width 1044 height 37
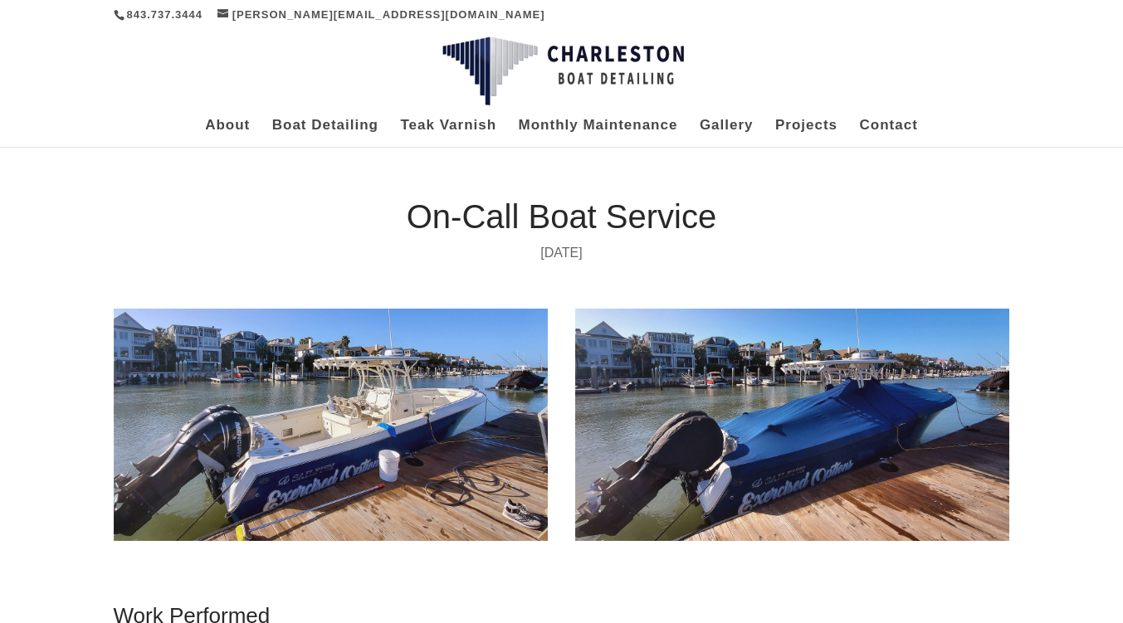
click at [491, 422] on img at bounding box center [331, 425] width 435 height 232
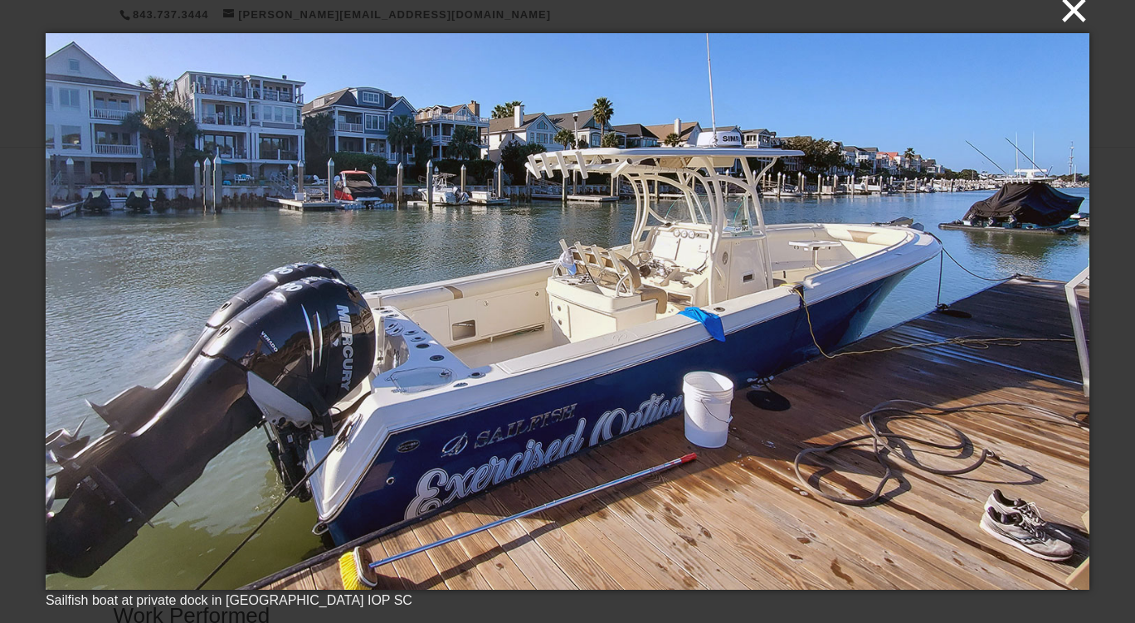
click at [1085, 22] on button "×" at bounding box center [573, 10] width 1044 height 37
